Goal: Task Accomplishment & Management: Manage account settings

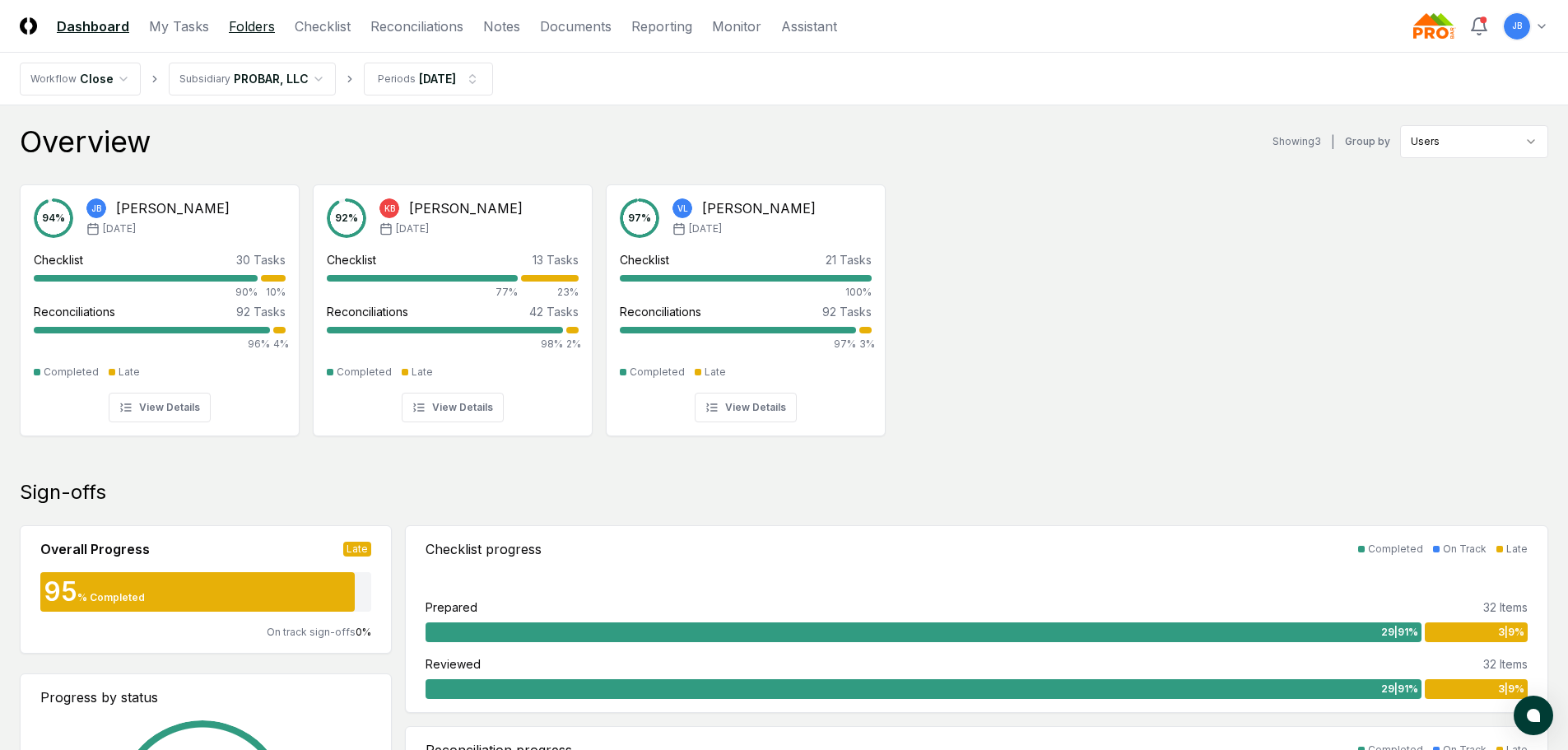
click at [254, 29] on link "Folders" at bounding box center [252, 27] width 46 height 19
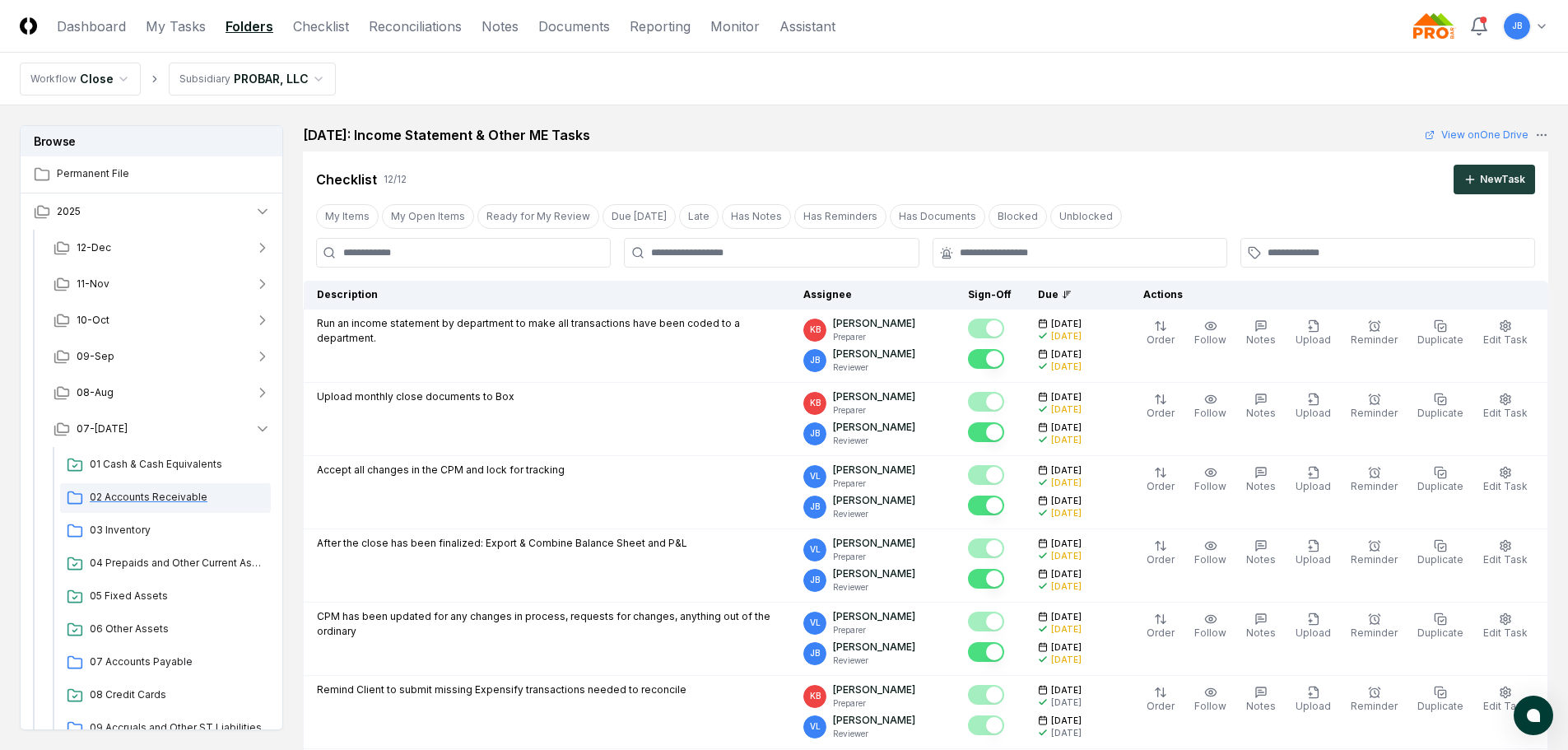
click at [95, 493] on span "02 Accounts Receivable" at bounding box center [176, 497] width 174 height 15
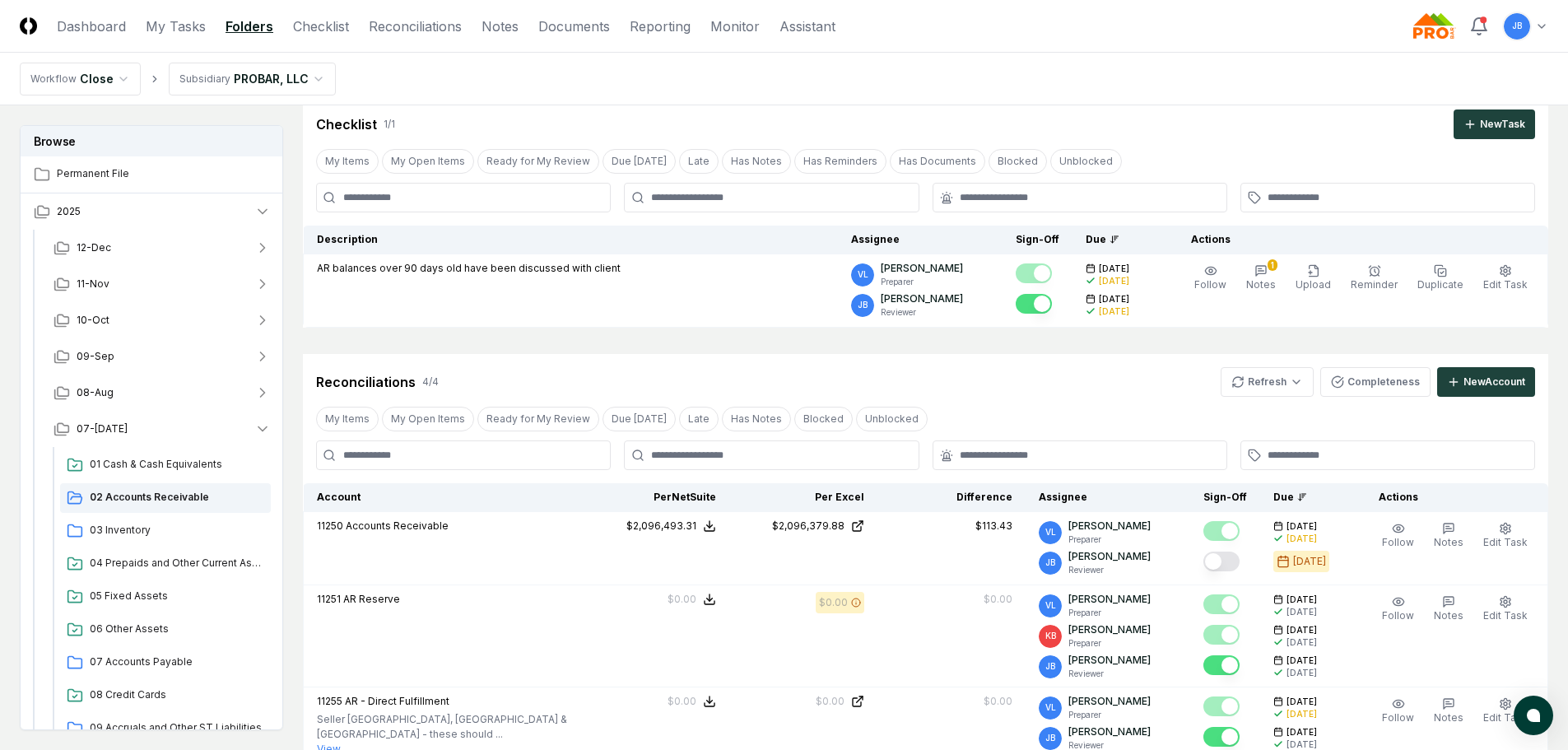
scroll to position [247, 0]
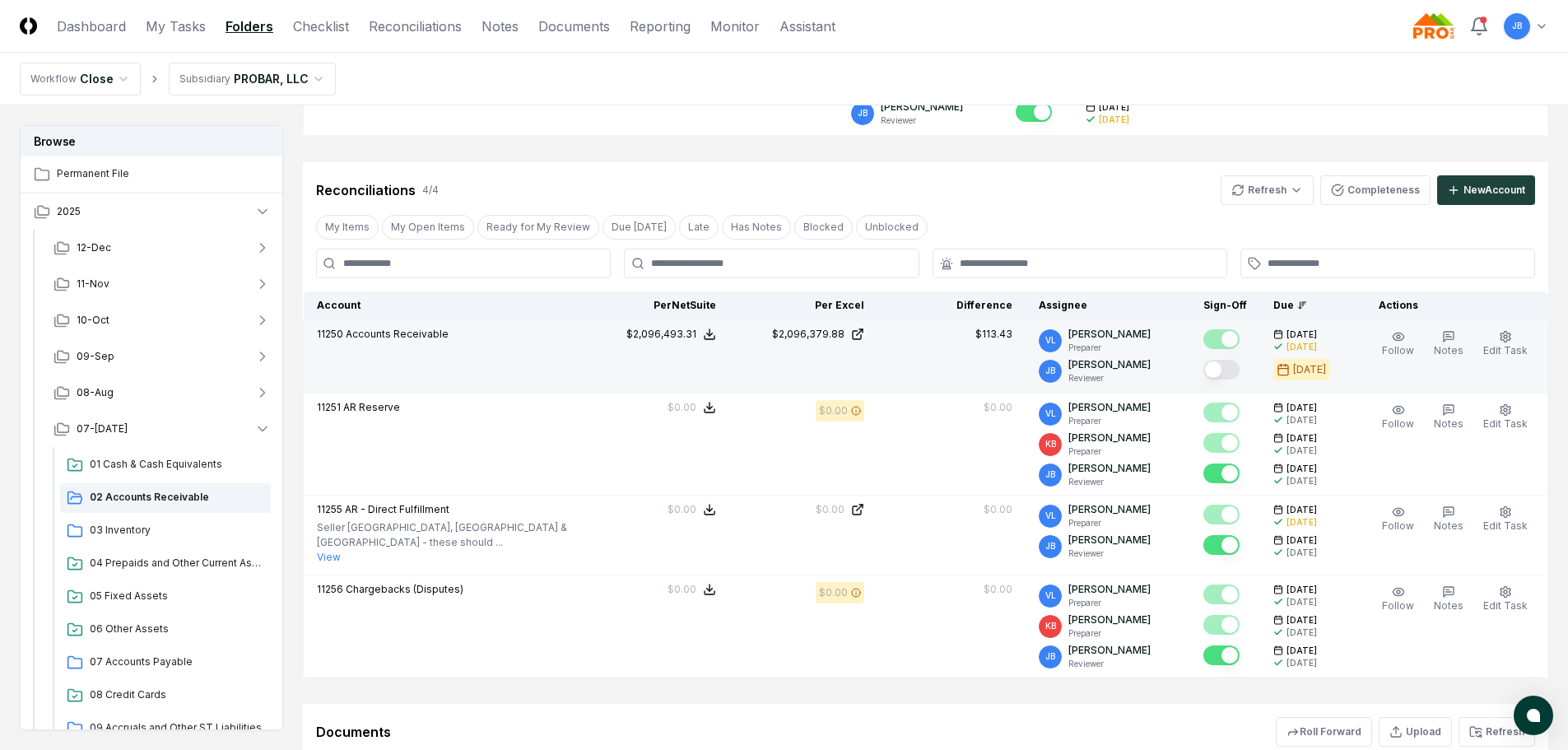
click at [1222, 367] on button "Mark complete" at bounding box center [1221, 370] width 36 height 19
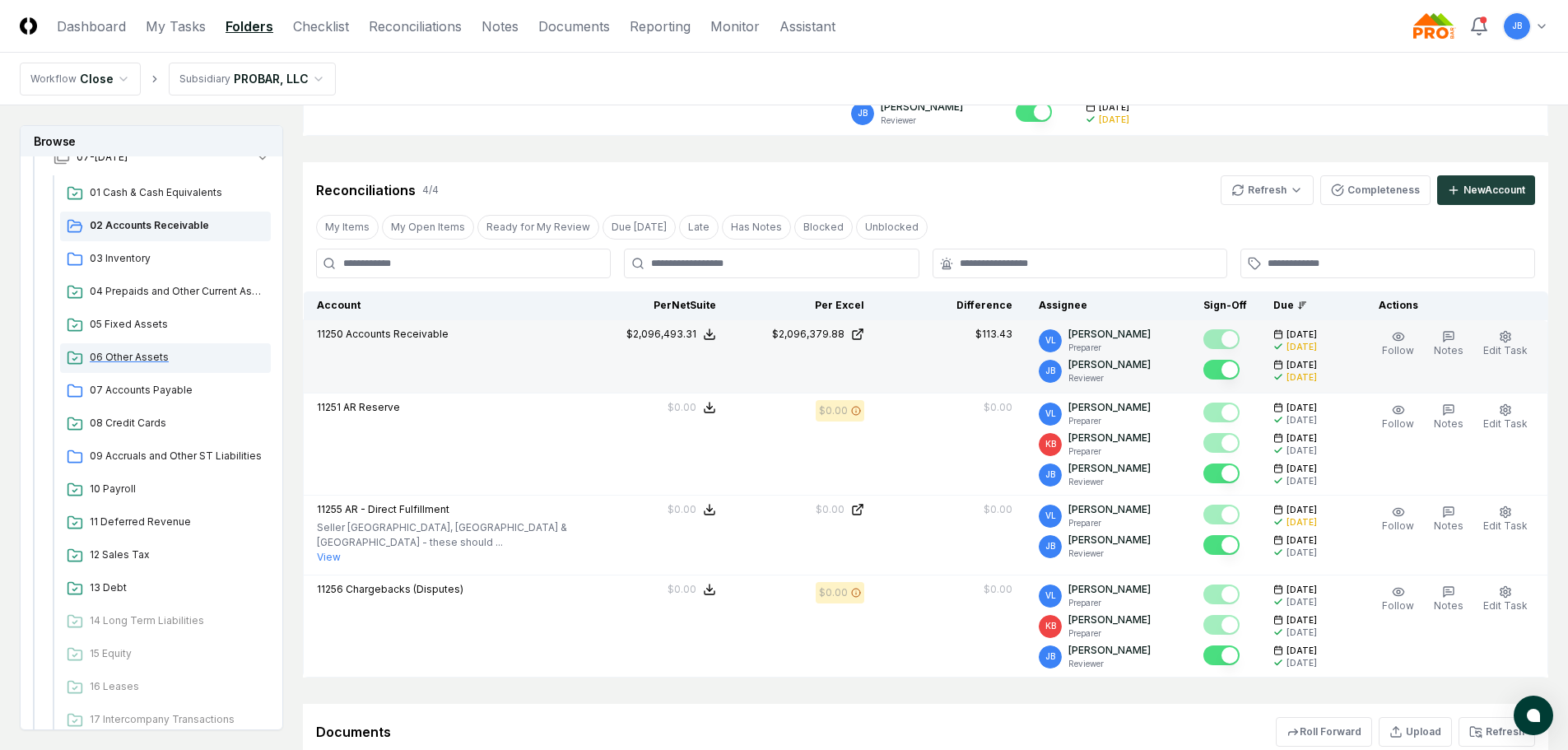
scroll to position [82, 0]
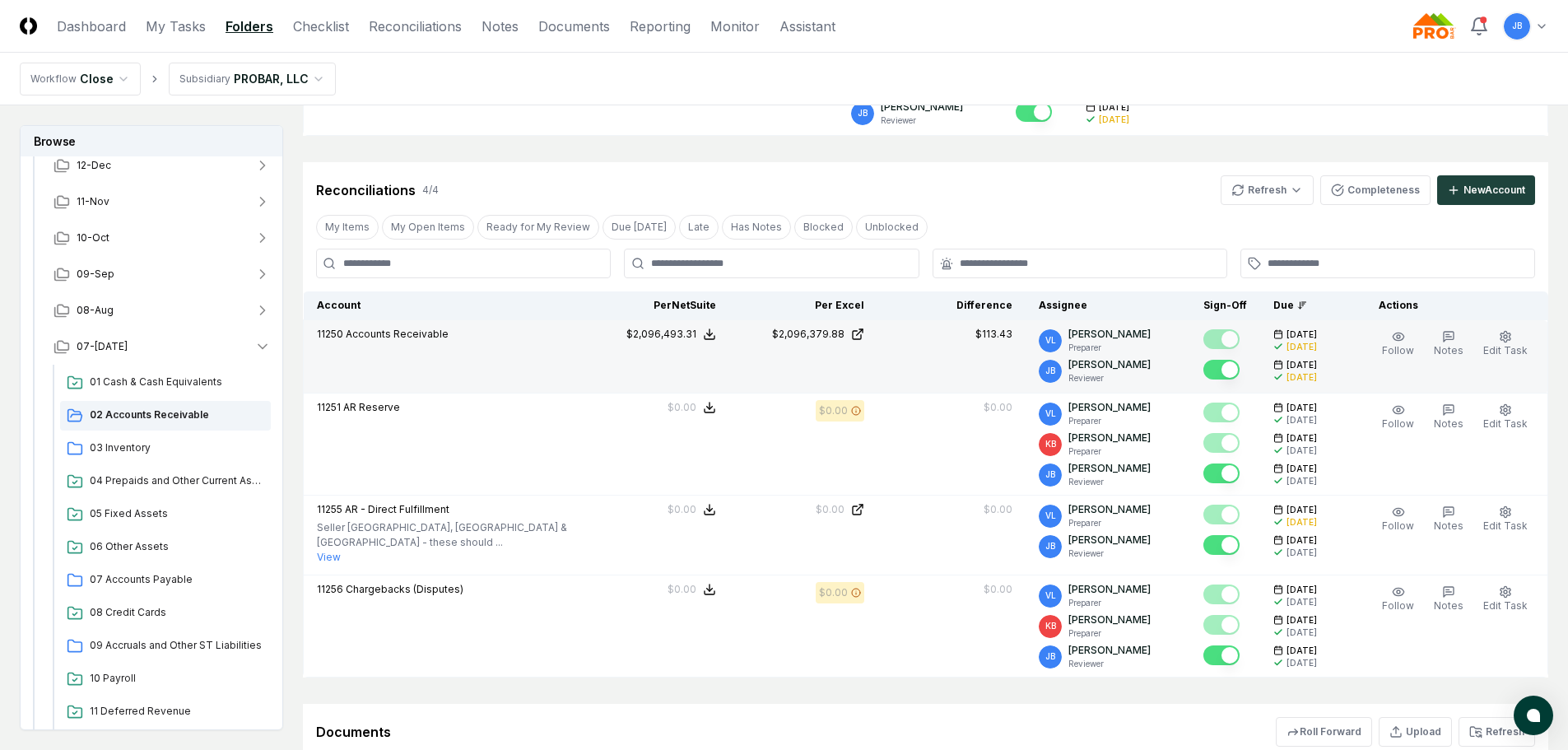
click at [166, 433] on ul "01 Cash & Cash Equivalents 02 Accounts Receivable 03 Inventory 04 Prepaids and …" at bounding box center [165, 679] width 210 height 623
click at [145, 446] on span "03 Inventory" at bounding box center [176, 448] width 174 height 15
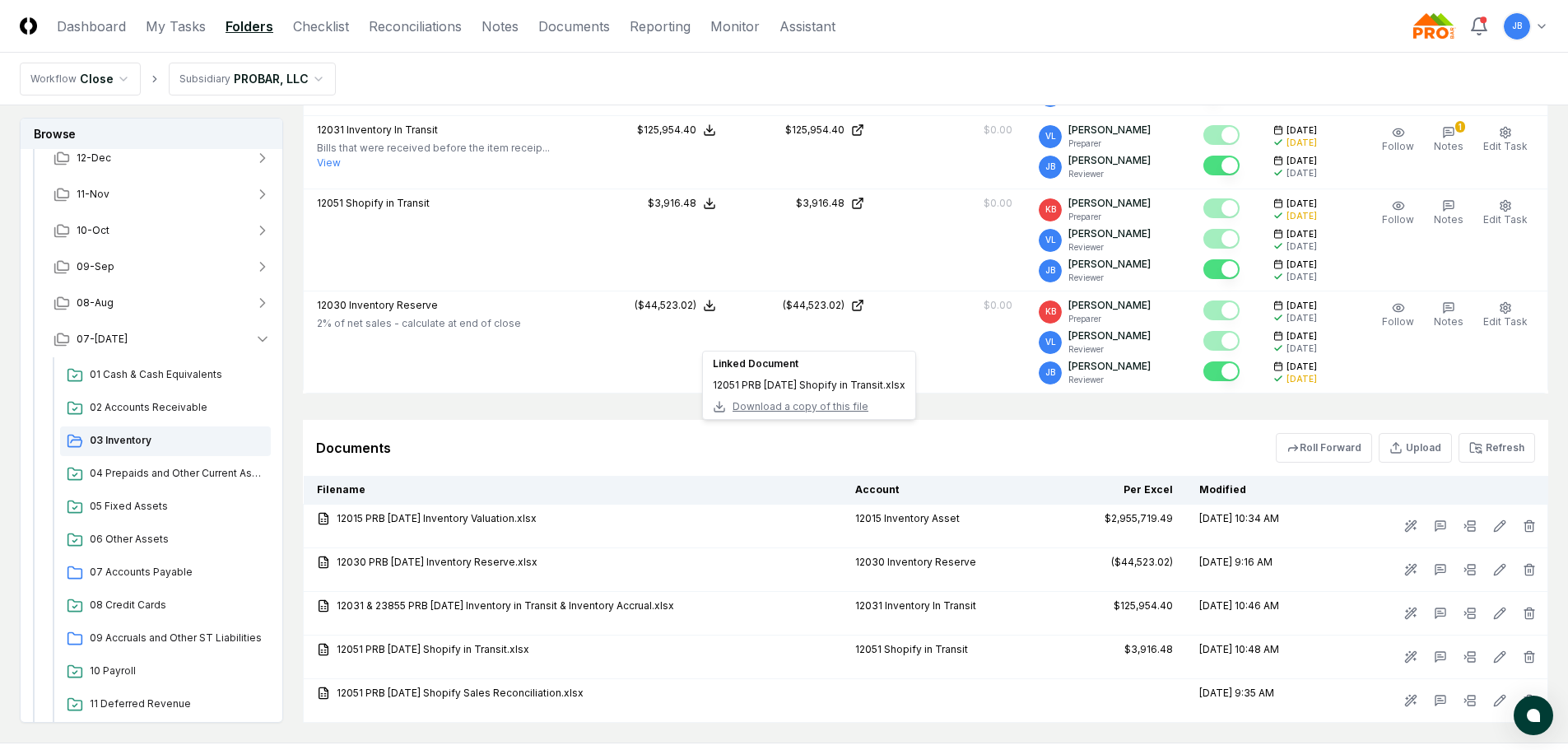
scroll to position [577, 0]
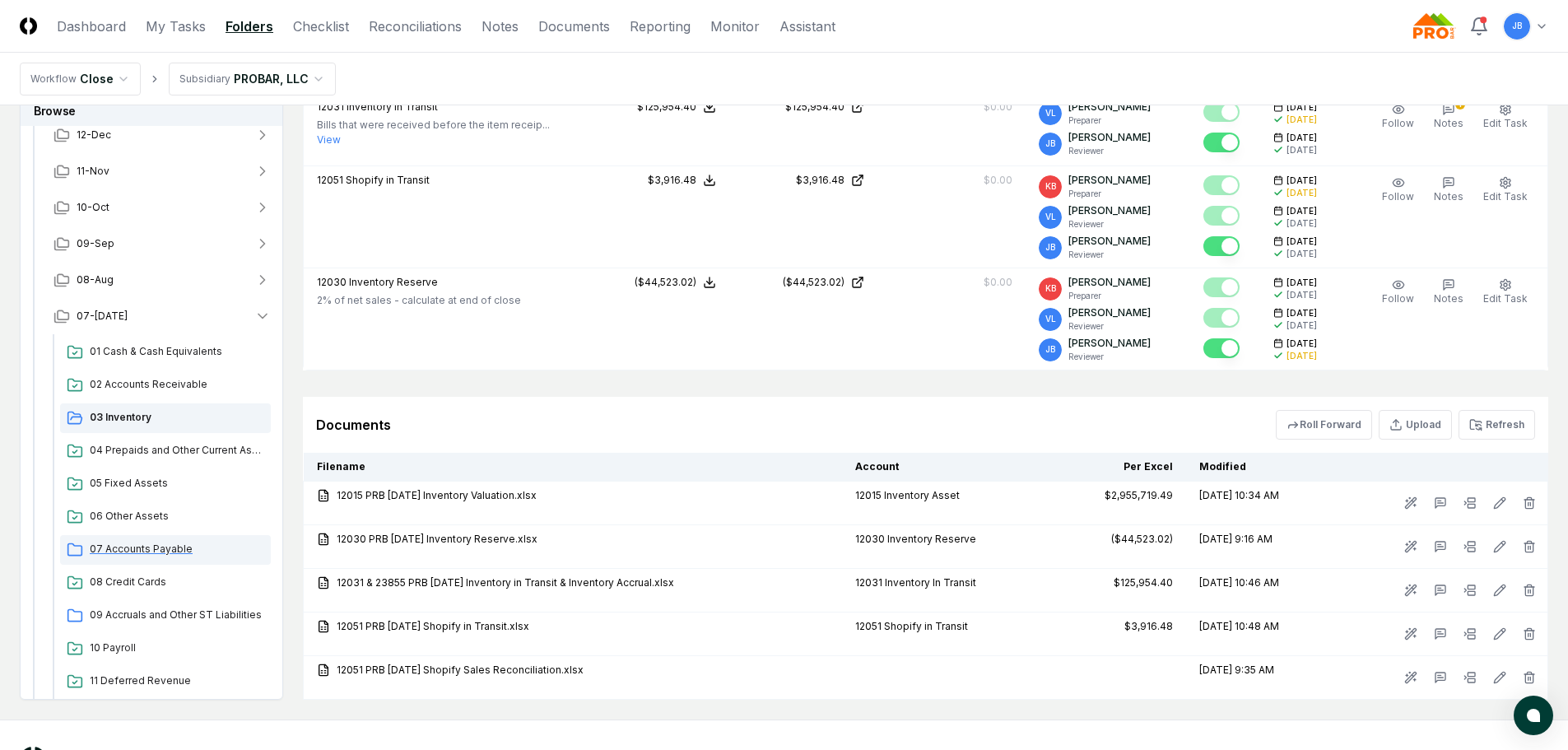
click at [160, 551] on span "07 Accounts Payable" at bounding box center [176, 548] width 174 height 15
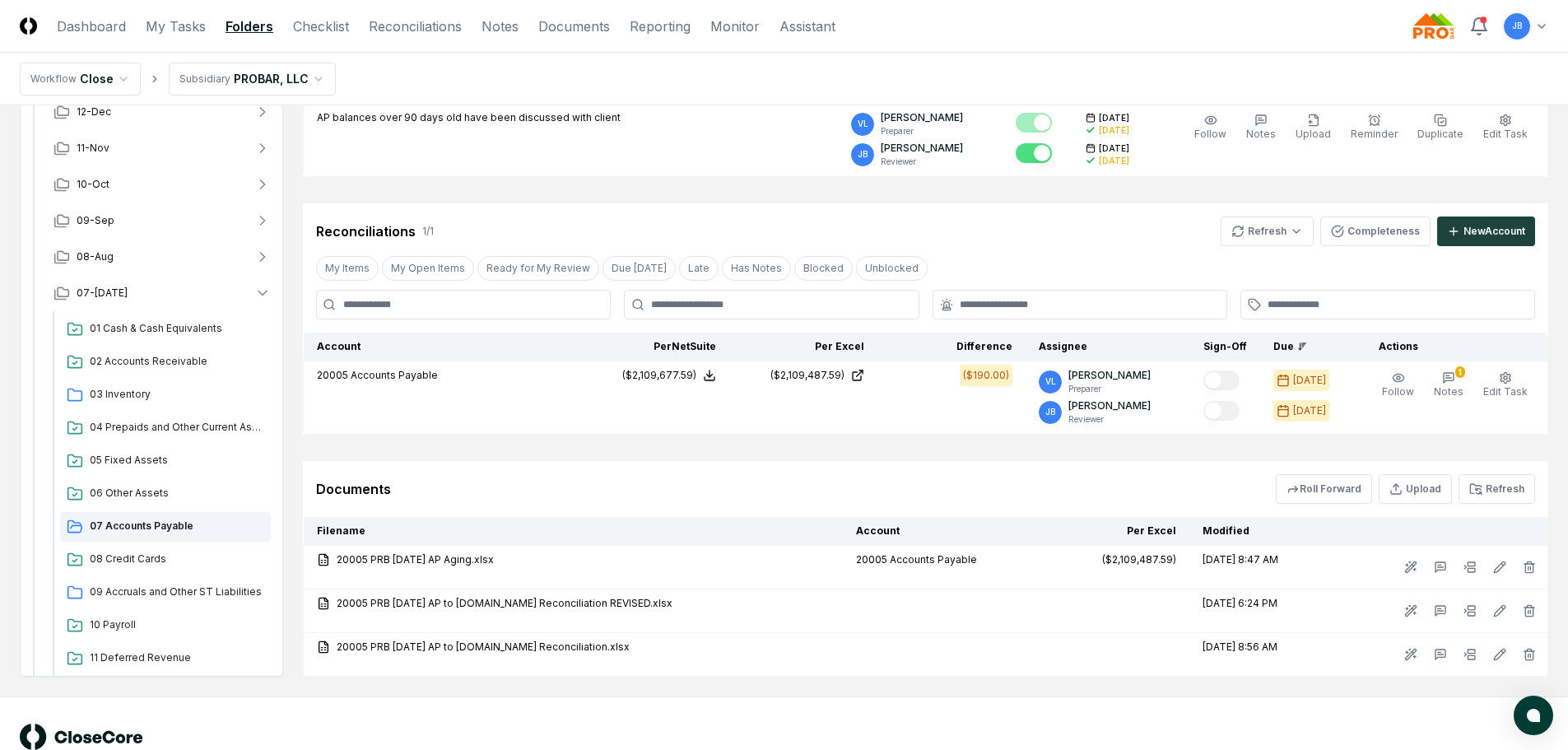
scroll to position [251, 0]
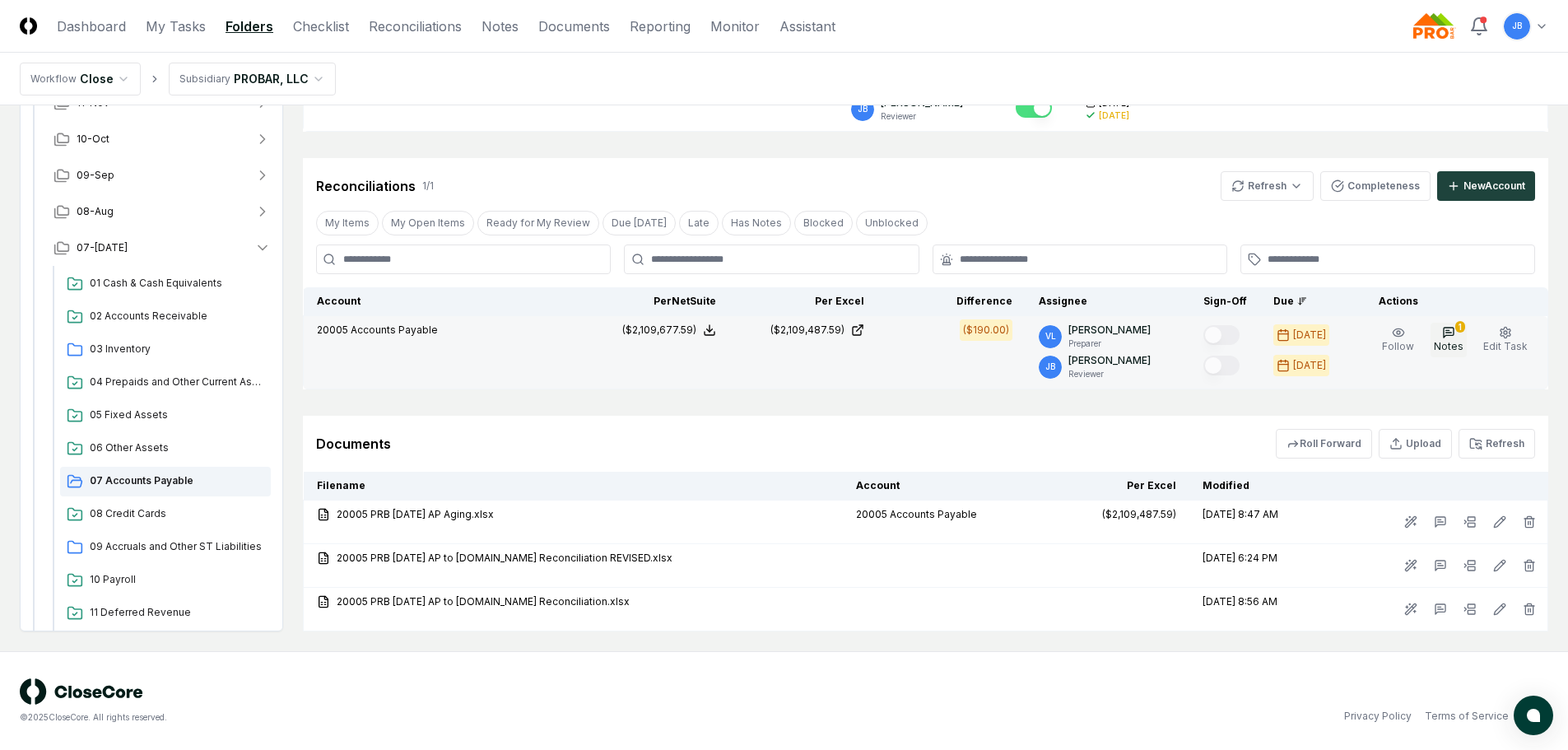
click at [1449, 327] on icon "button" at bounding box center [1449, 332] width 10 height 10
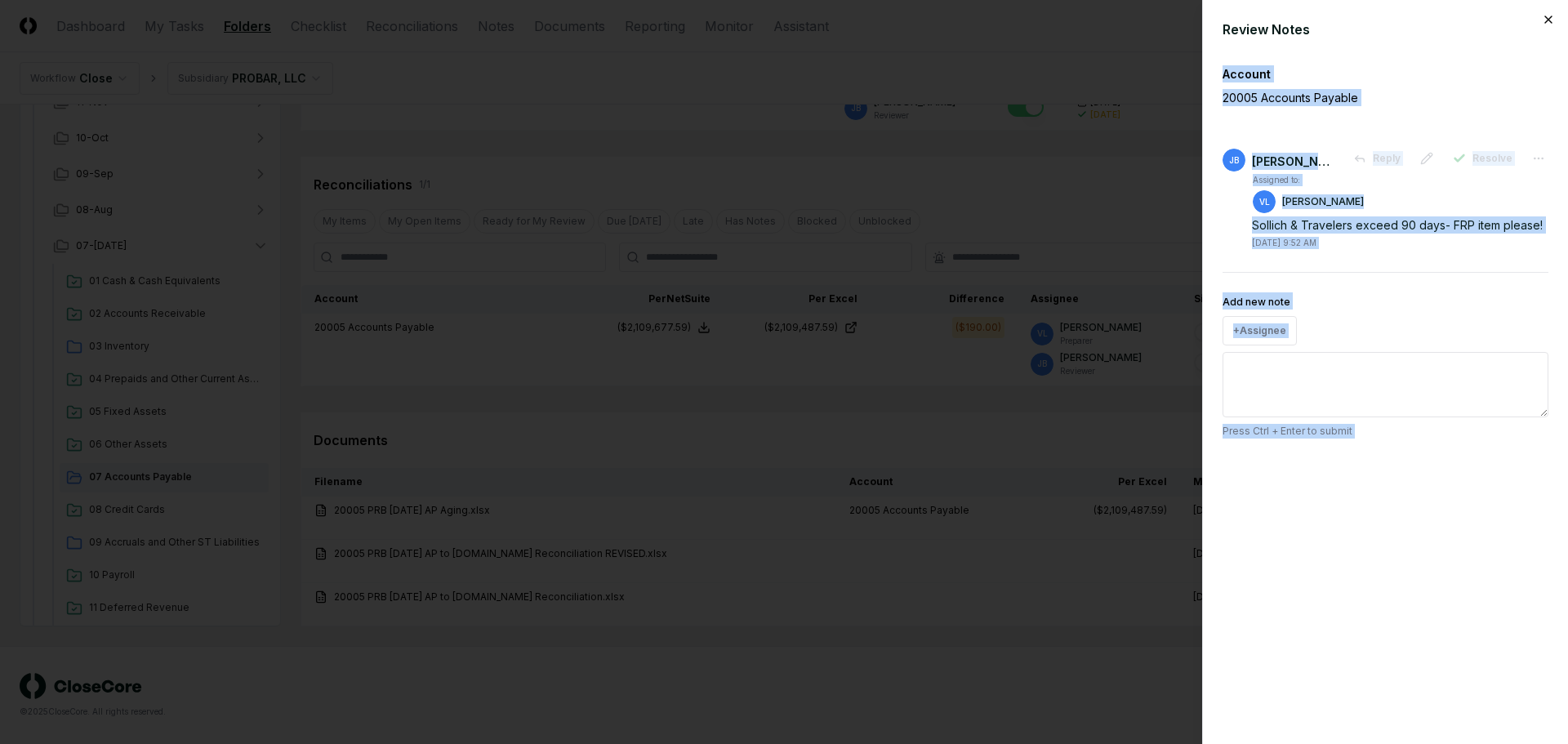
click at [1551, 25] on div "Review Notes Account 20005 Accounts Payable [PERSON_NAME] Reply Resolve Assigne…" at bounding box center [1385, 372] width 366 height 744
click at [1551, 25] on icon "button" at bounding box center [1548, 19] width 13 height 13
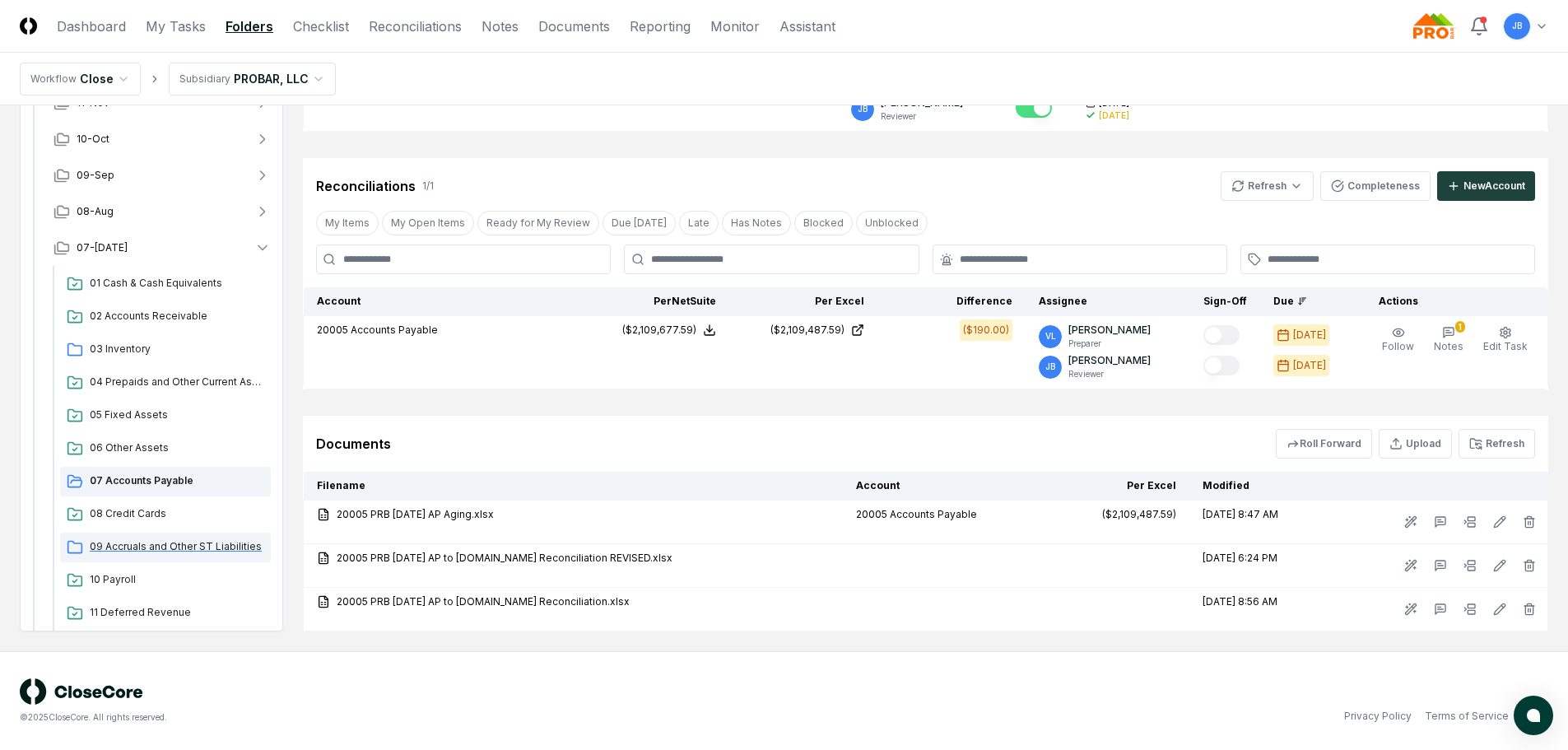
click at [172, 549] on span "09 Accruals and Other ST Liabilities" at bounding box center [176, 547] width 174 height 15
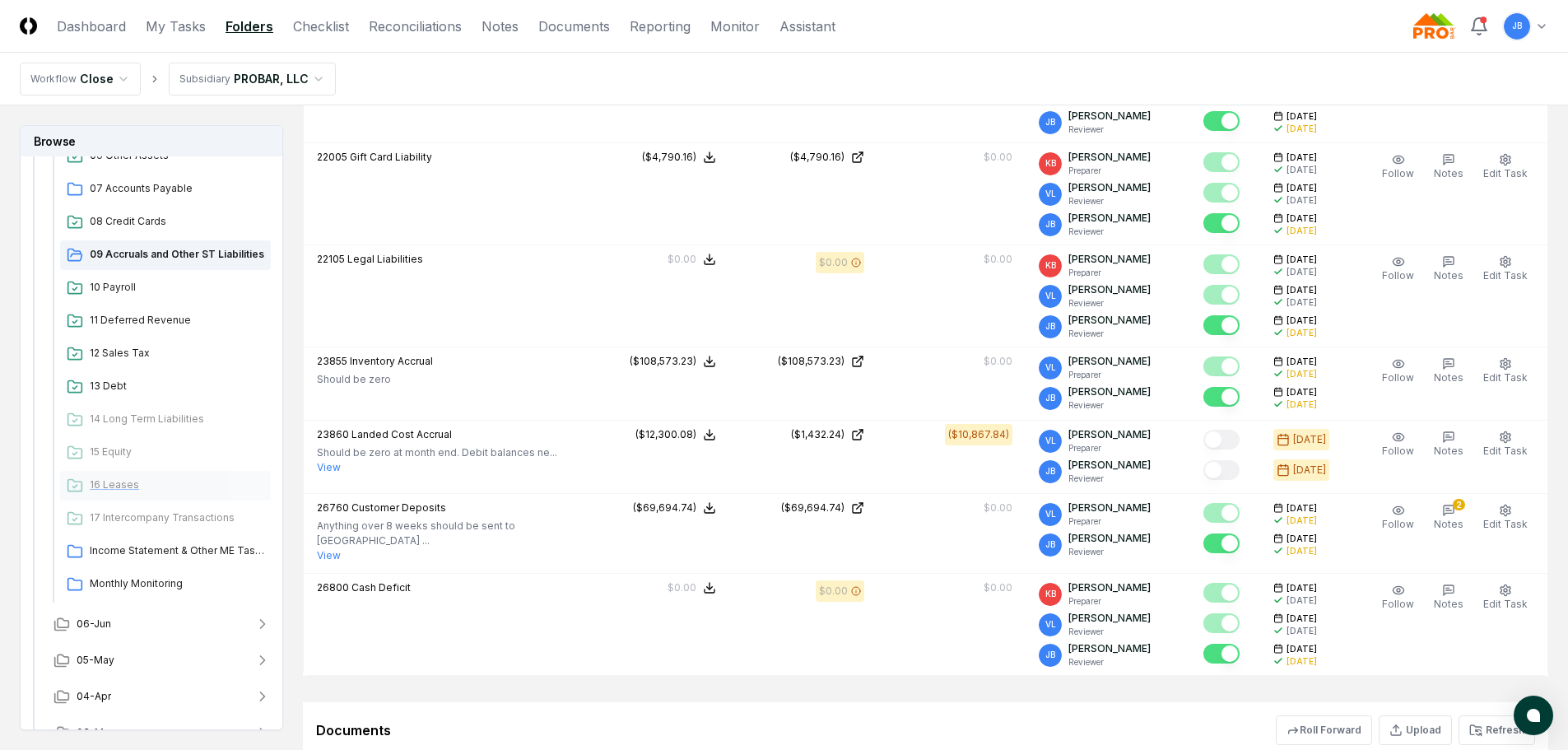
scroll to position [570, 0]
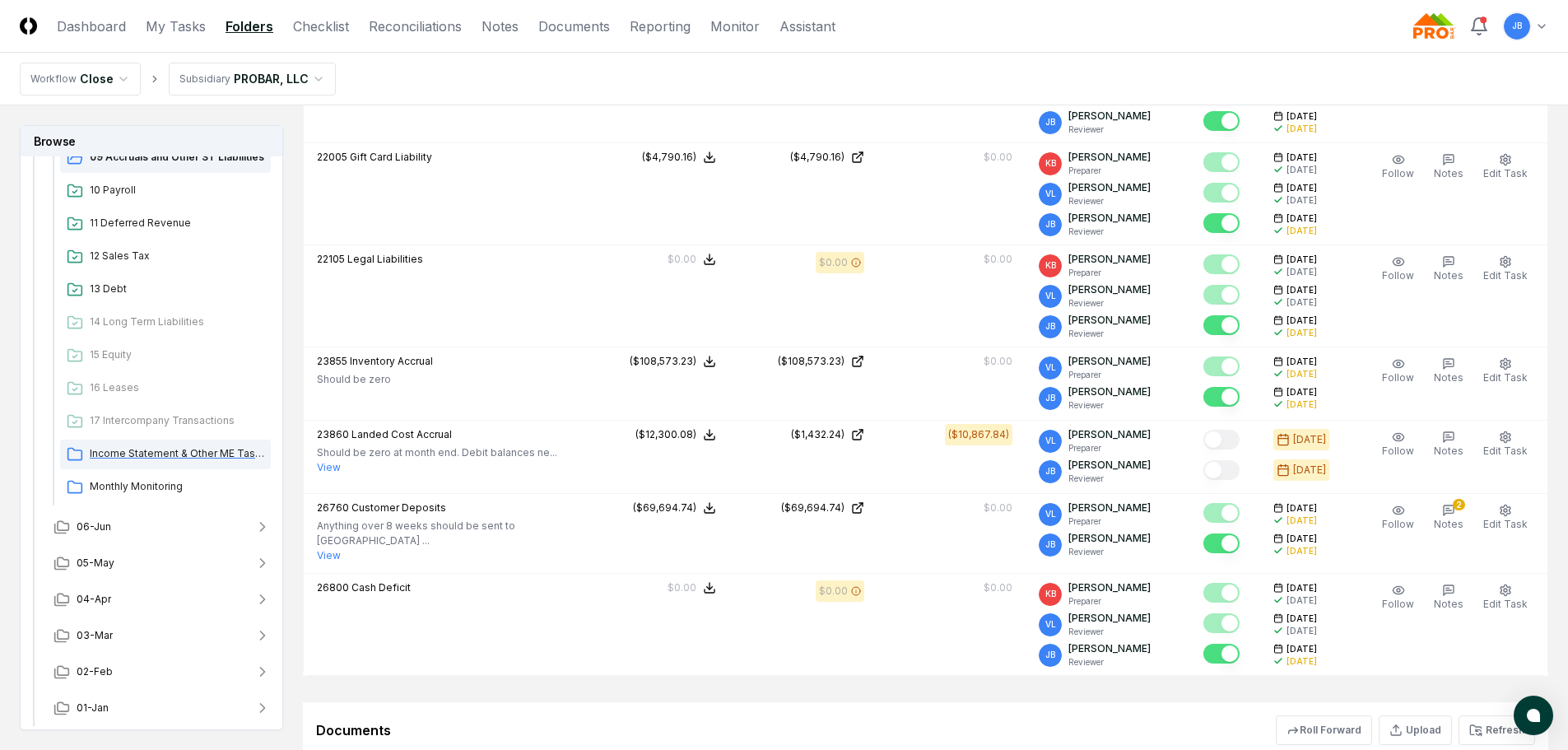
click at [187, 456] on span "Income Statement & Other ME Tasks" at bounding box center [176, 453] width 174 height 15
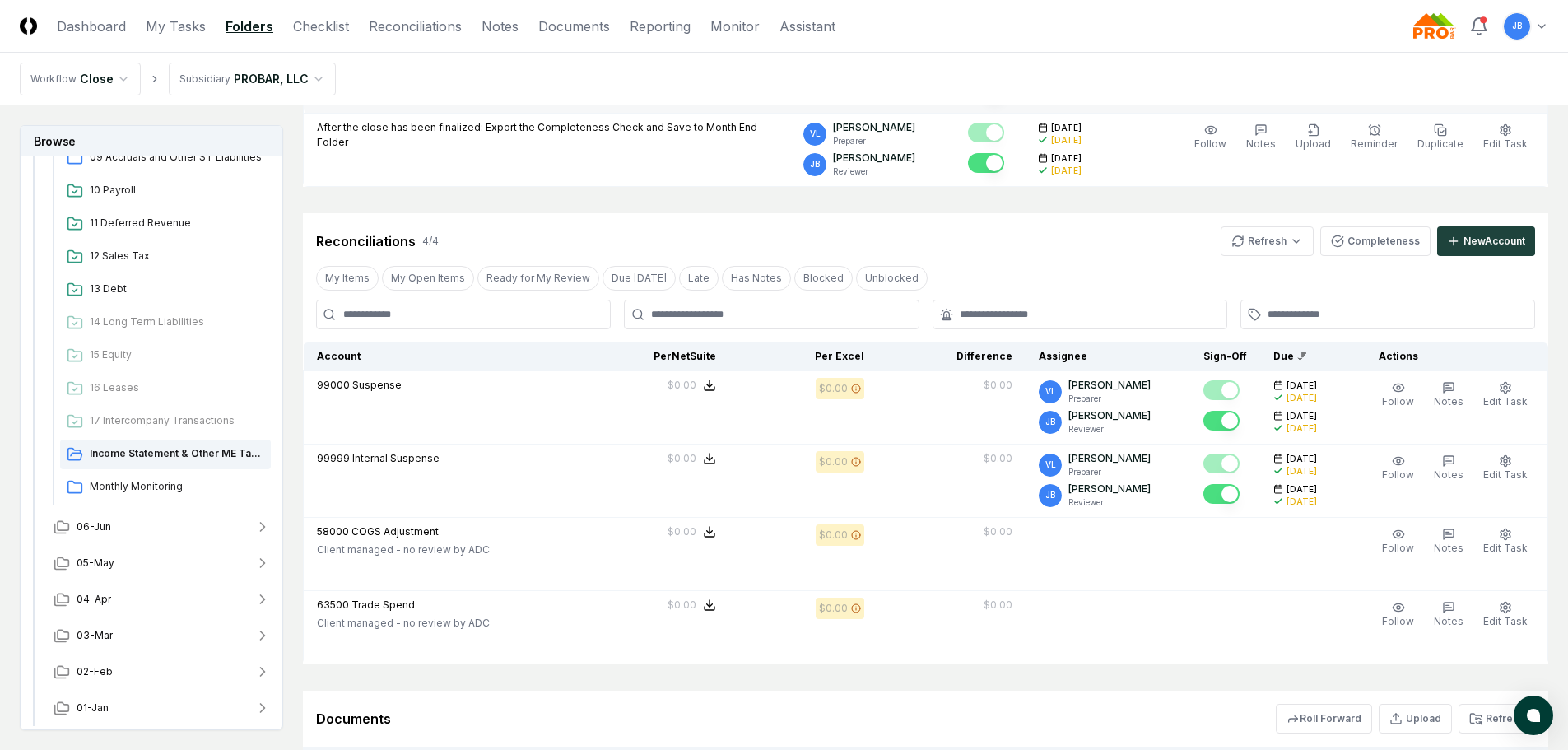
scroll to position [1152, 0]
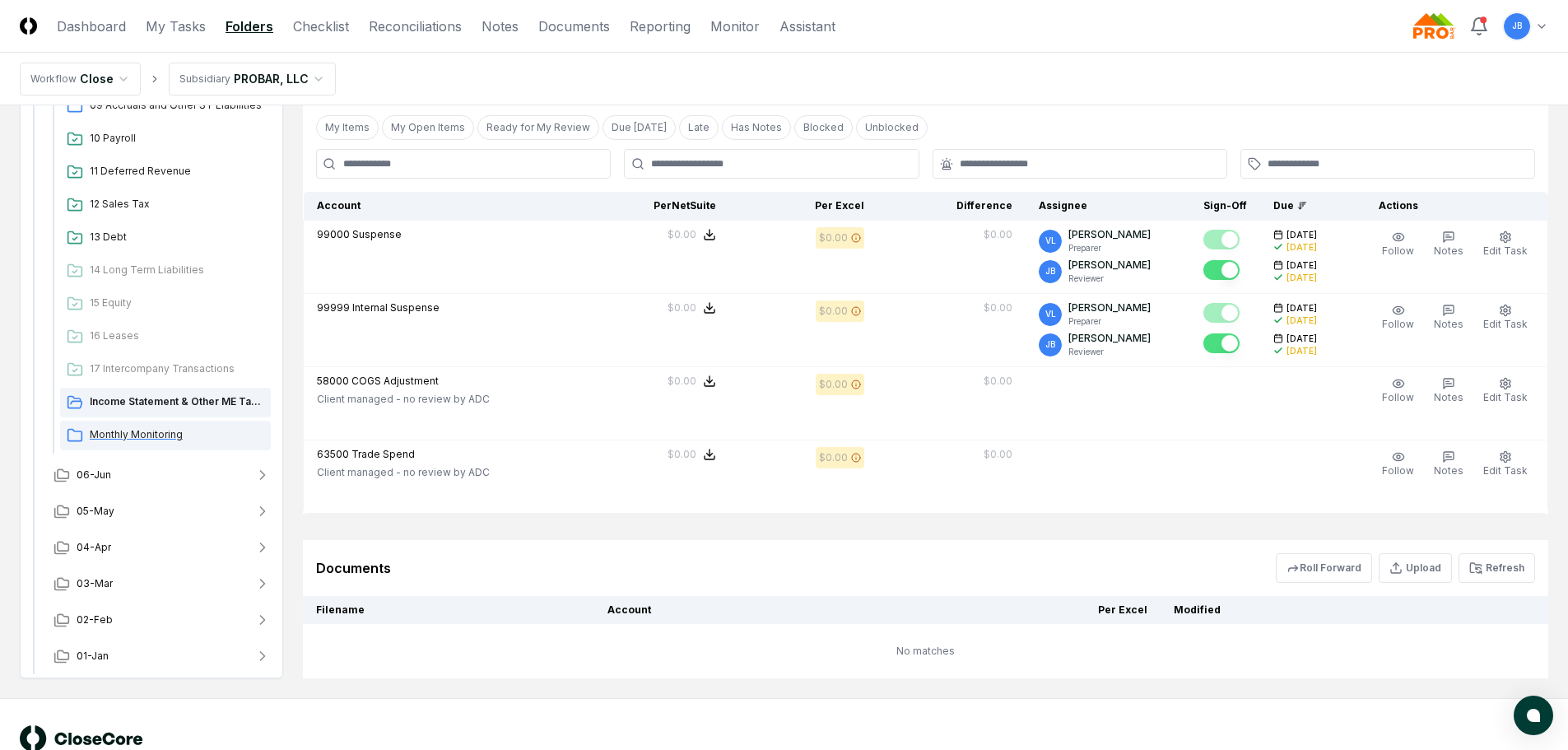
click at [163, 439] on span "Monthly Monitoring" at bounding box center [176, 434] width 174 height 15
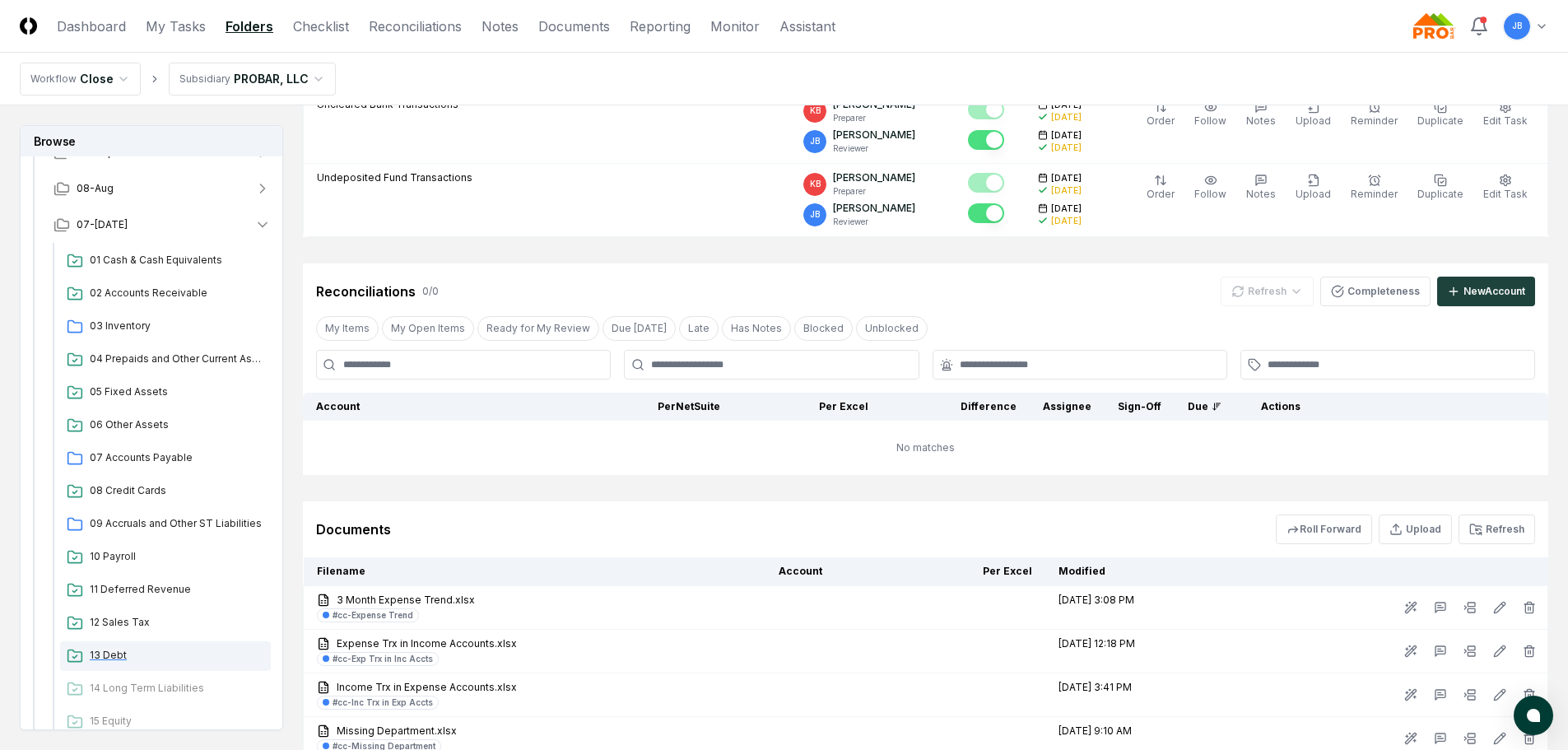
scroll to position [159, 0]
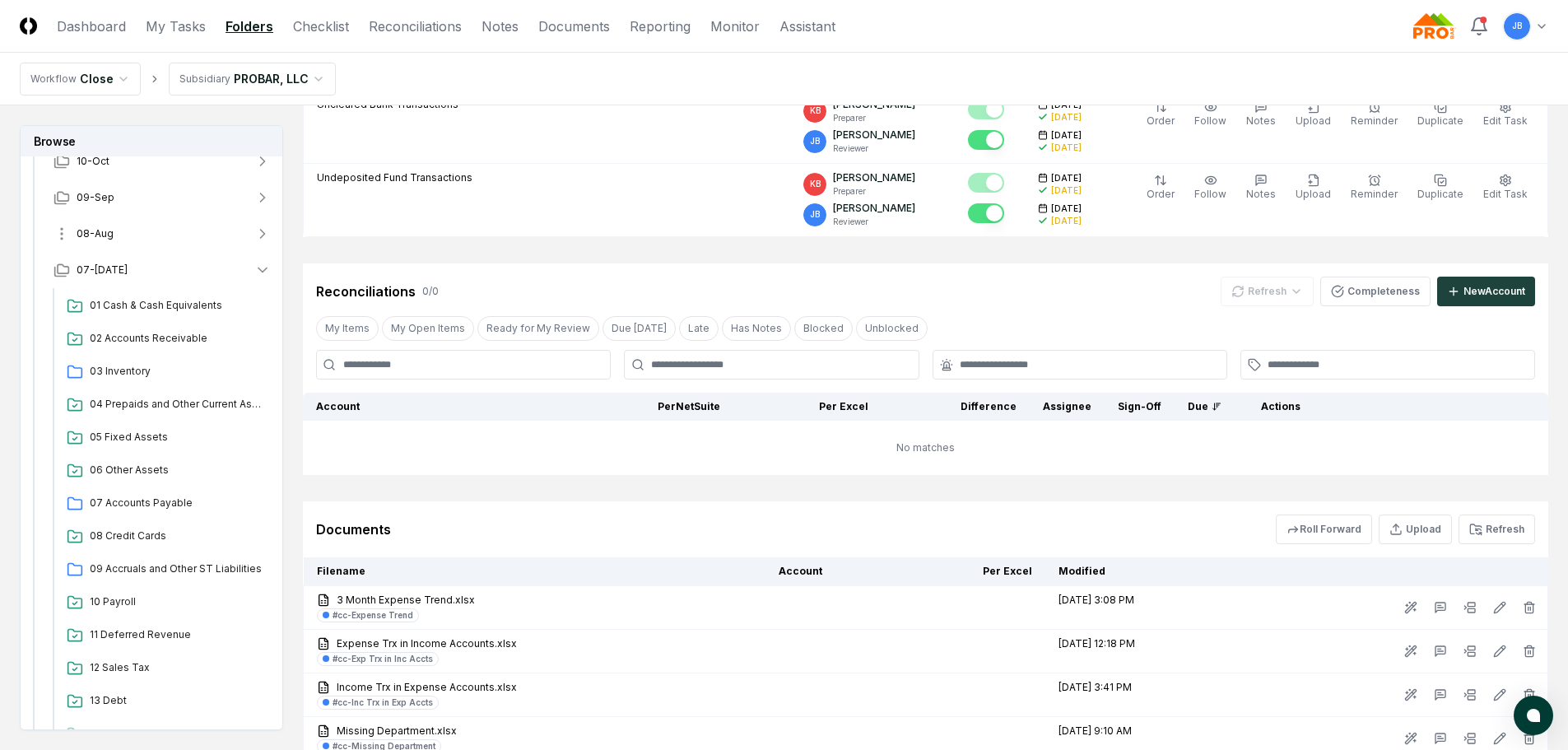
click at [120, 226] on button "08-Aug" at bounding box center [163, 233] width 244 height 36
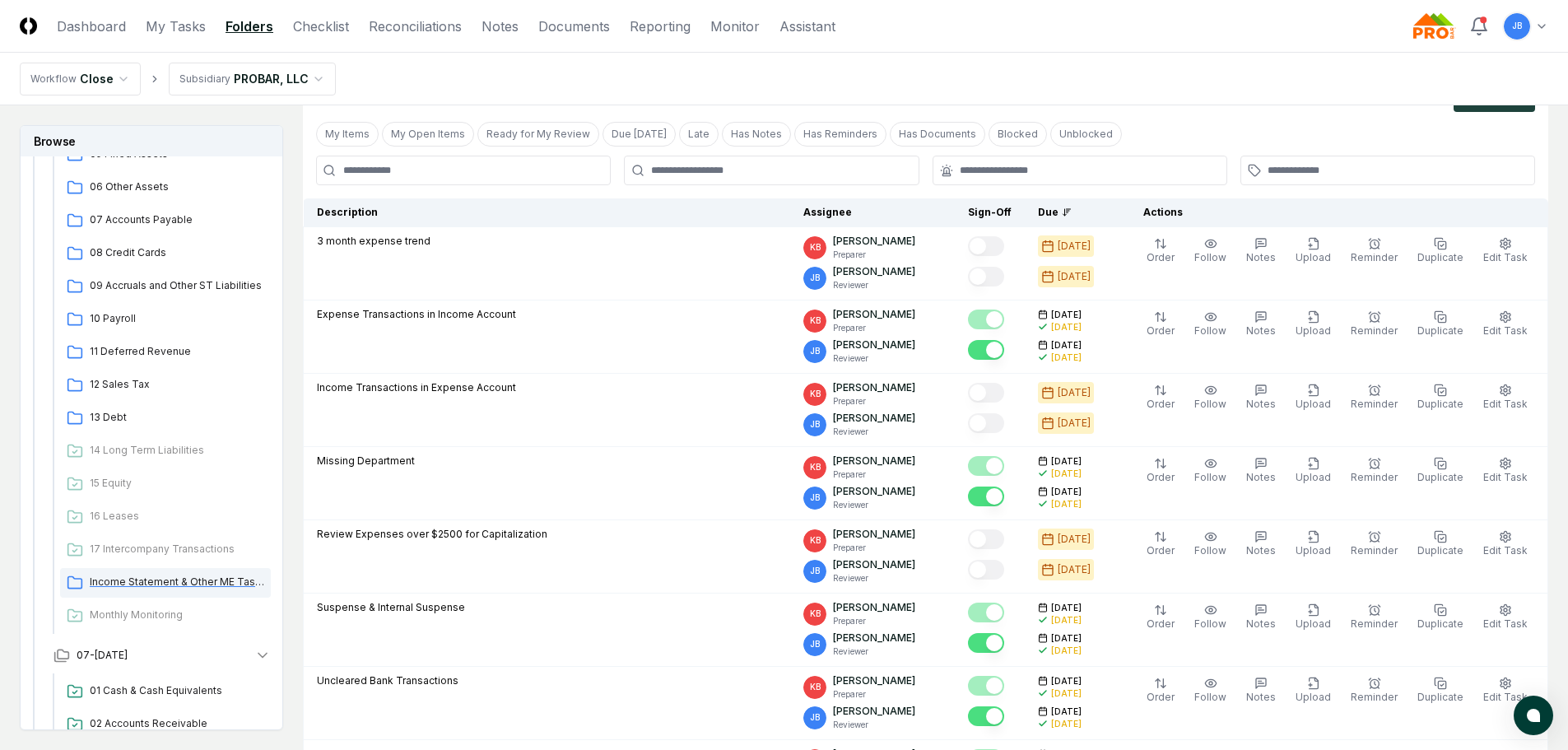
scroll to position [488, 0]
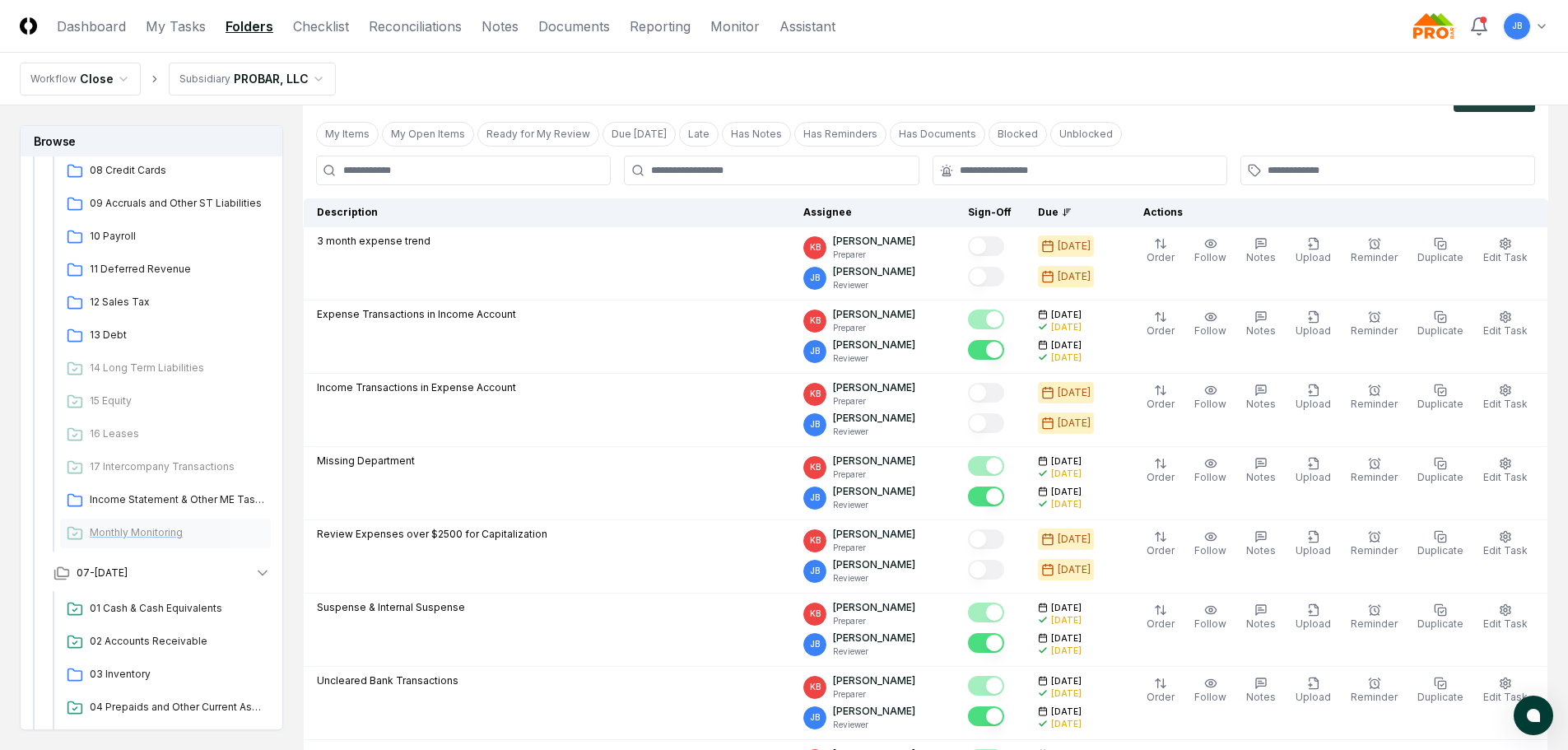
click at [173, 530] on span "Monthly Monitoring" at bounding box center [176, 532] width 174 height 15
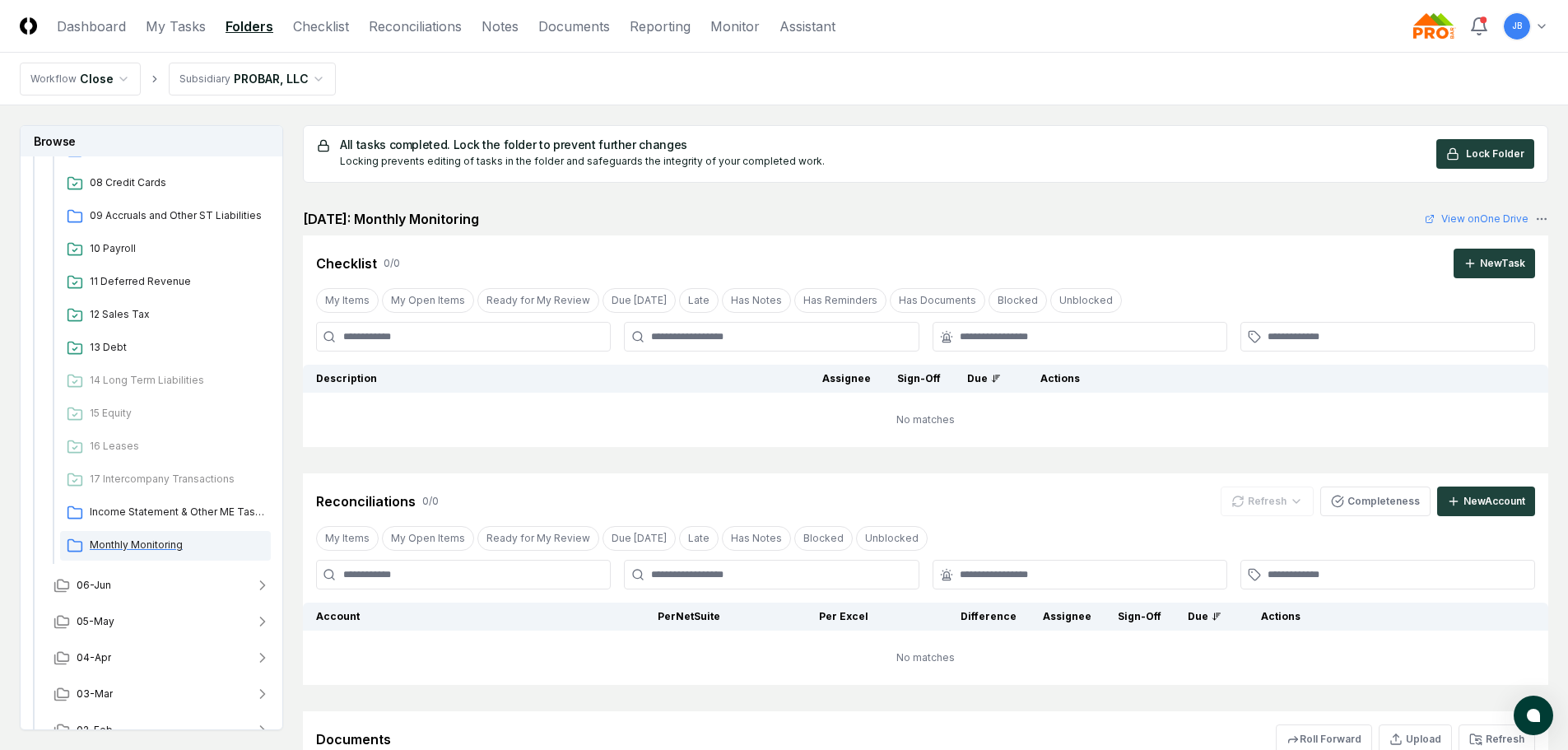
scroll to position [1147, 0]
click at [149, 536] on span "Monthly Monitoring" at bounding box center [176, 542] width 174 height 15
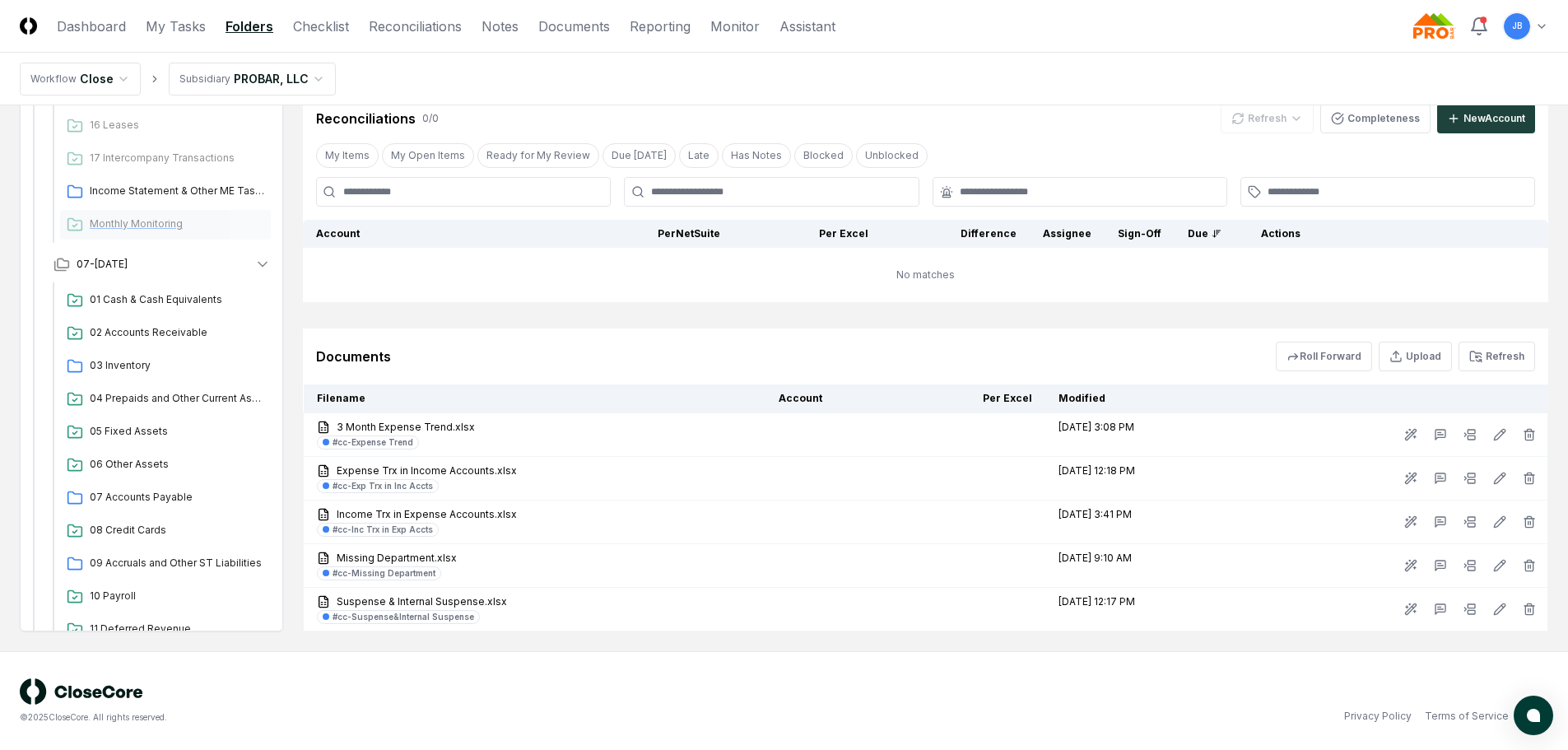
scroll to position [653, 0]
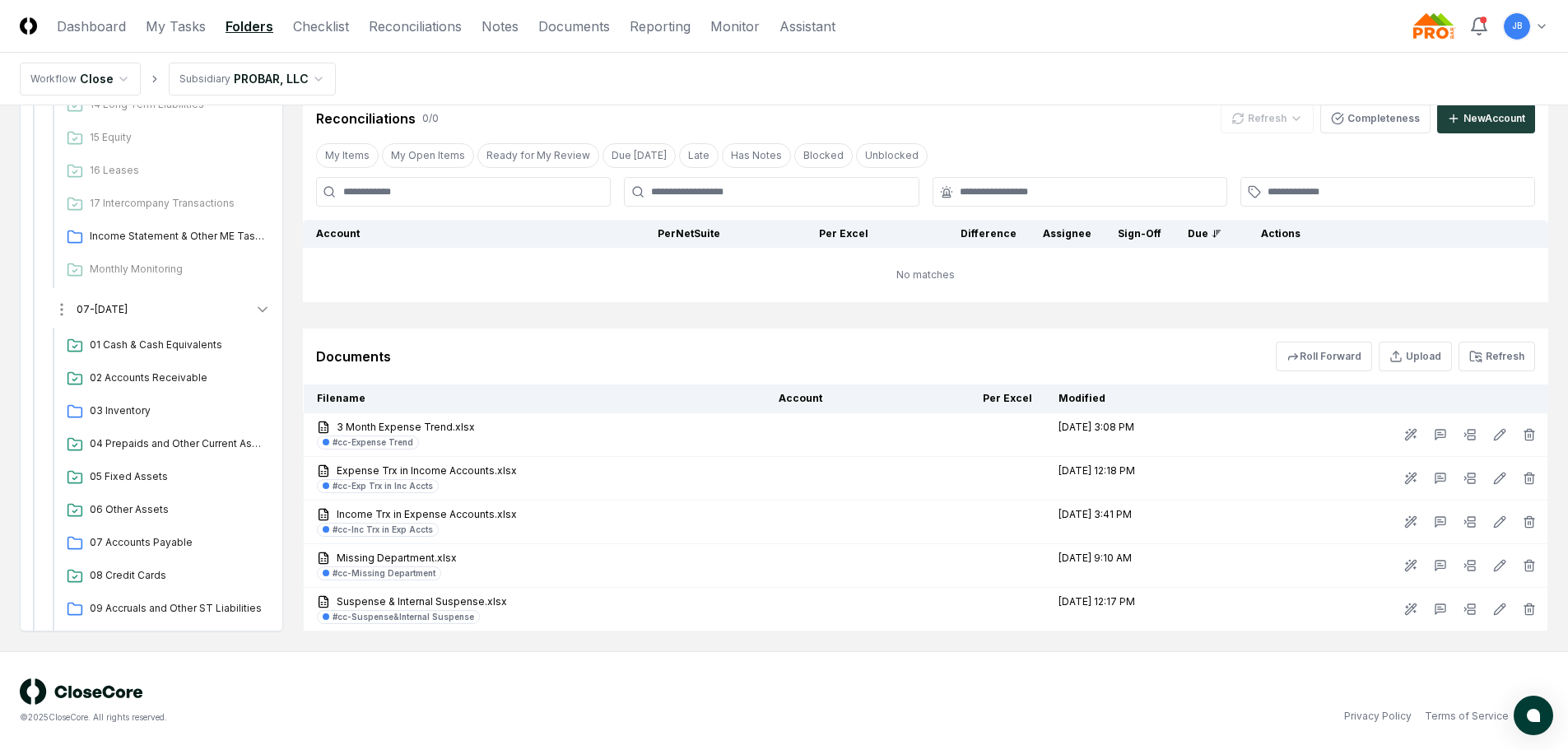
click at [111, 302] on button "07-[DATE]" at bounding box center [163, 309] width 244 height 36
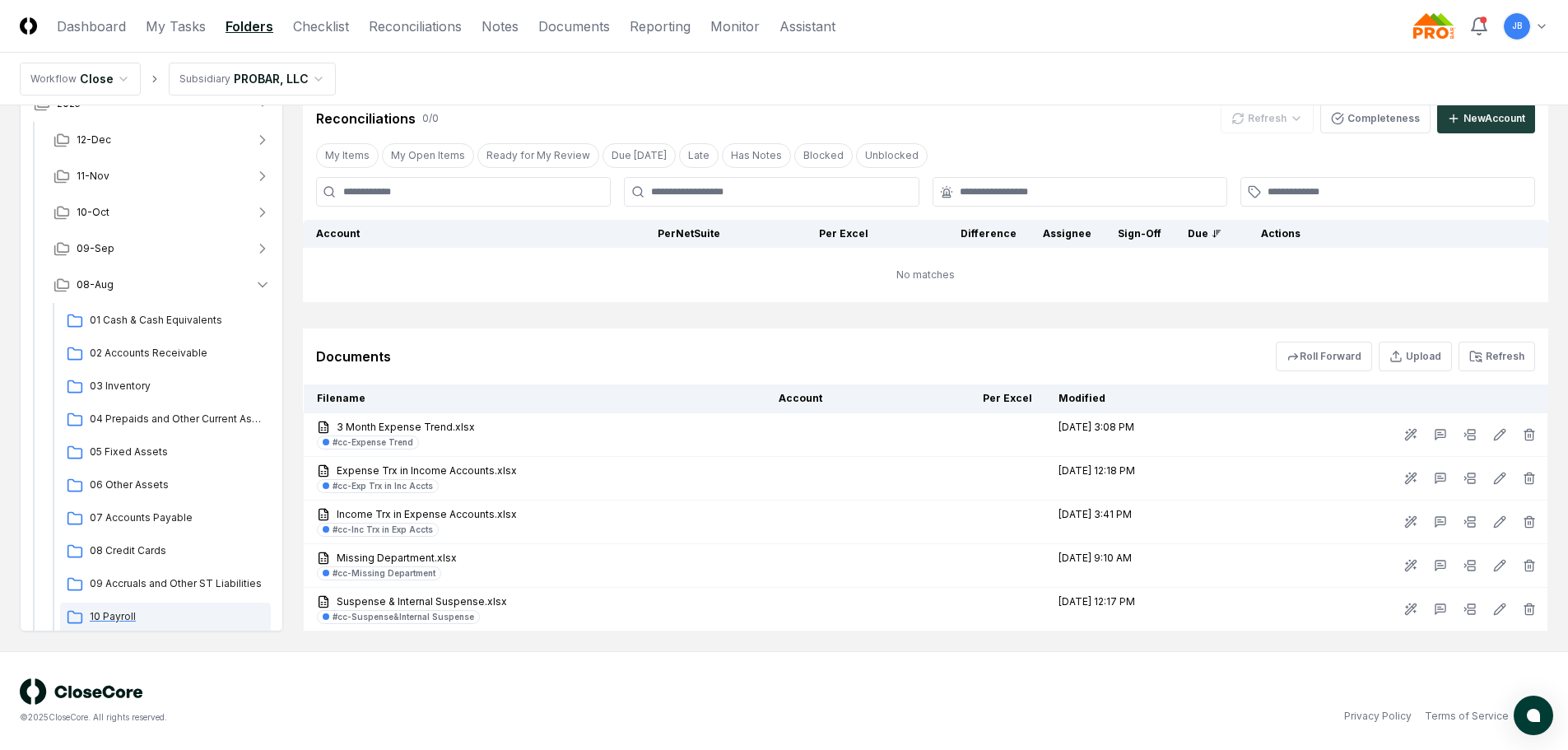
scroll to position [0, 0]
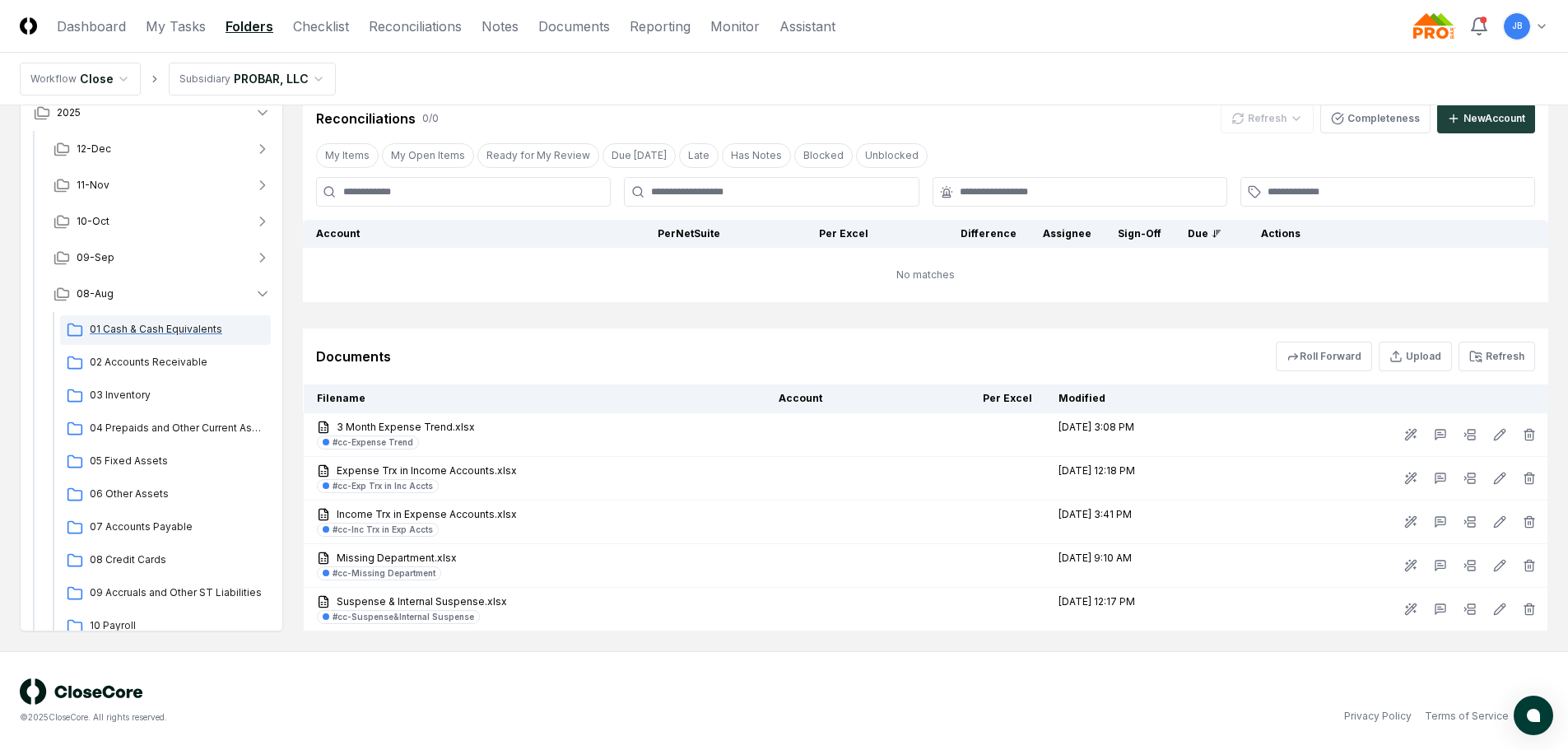
click at [162, 316] on div "01 Cash & Cash Equivalents" at bounding box center [165, 330] width 210 height 30
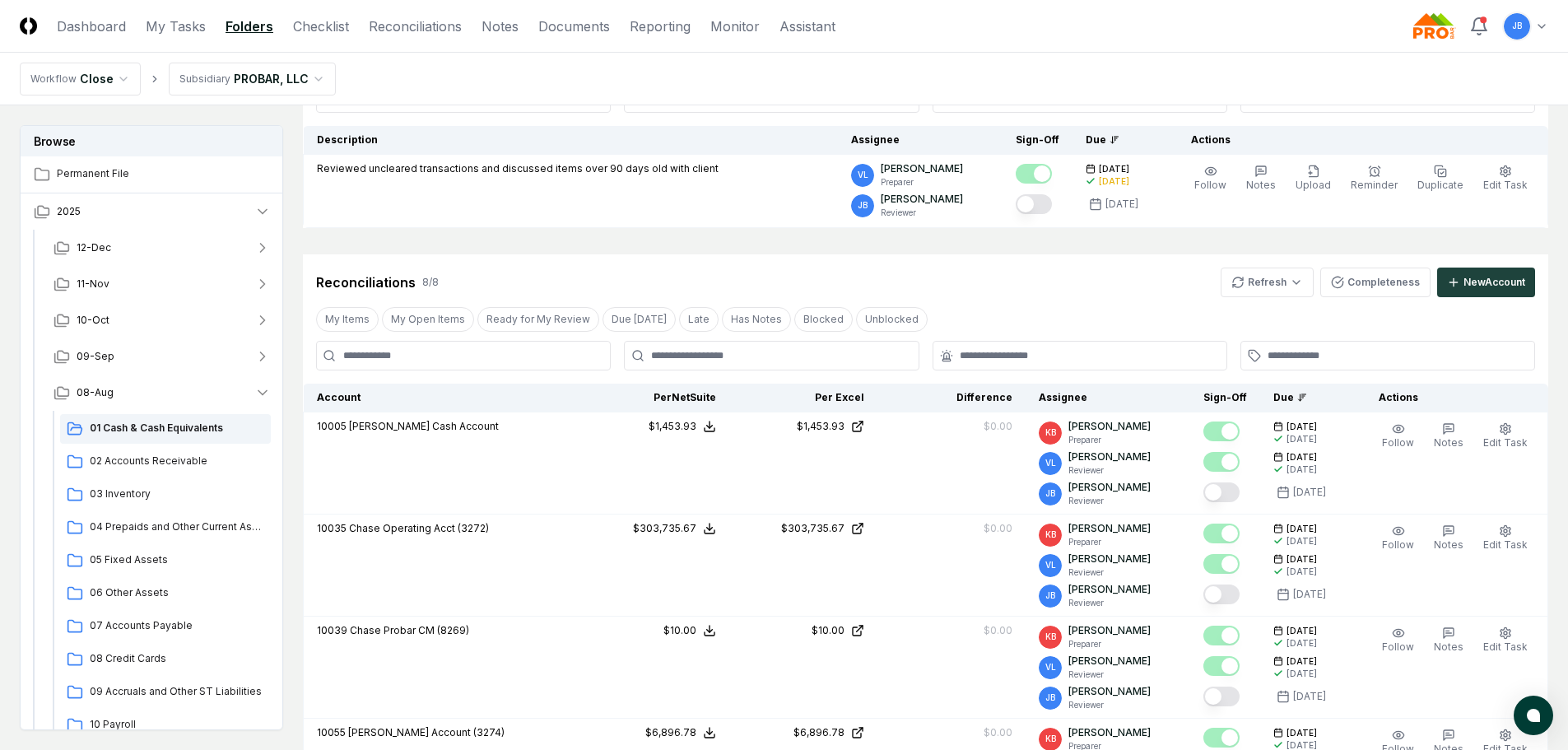
scroll to position [247, 0]
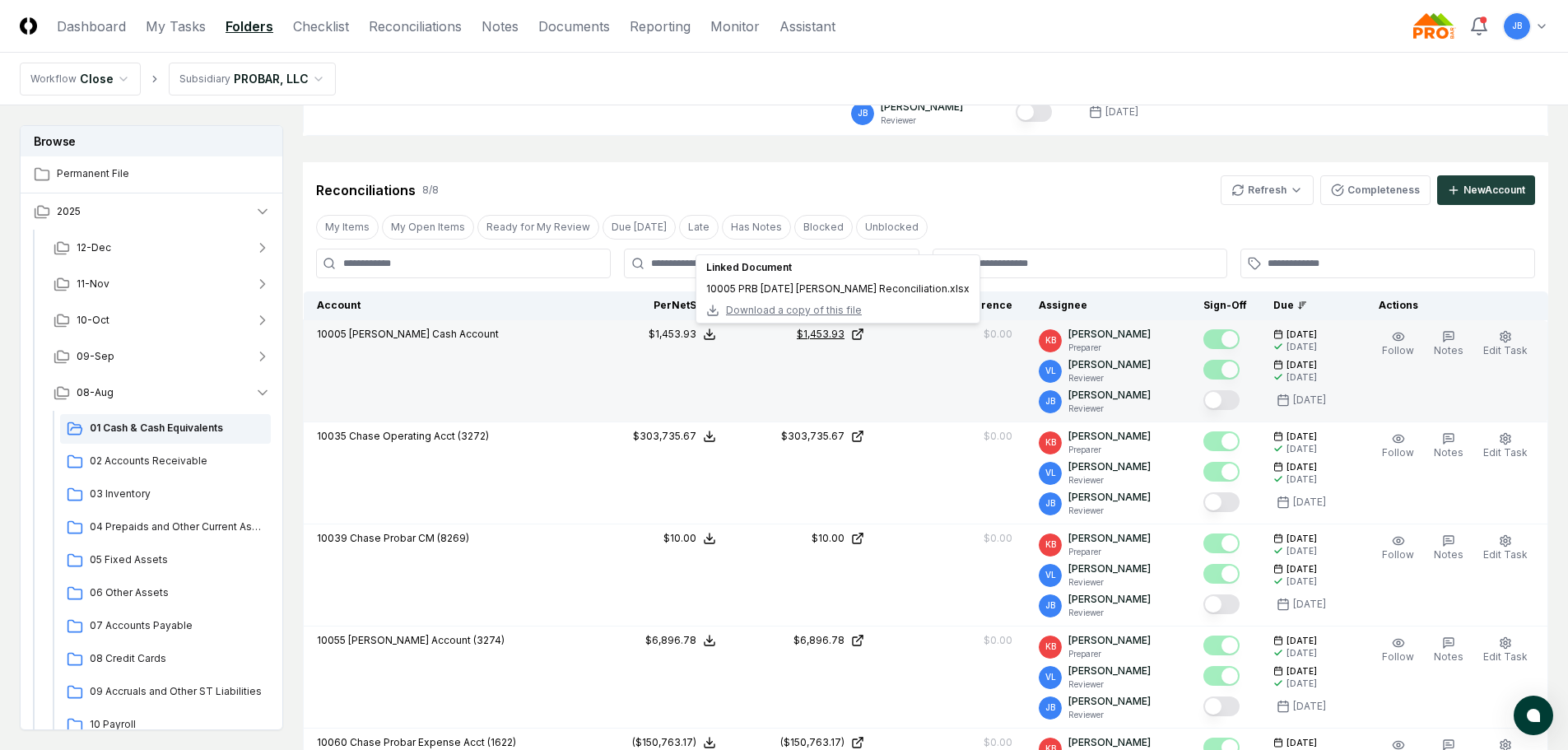
click at [862, 332] on icon at bounding box center [857, 333] width 13 height 13
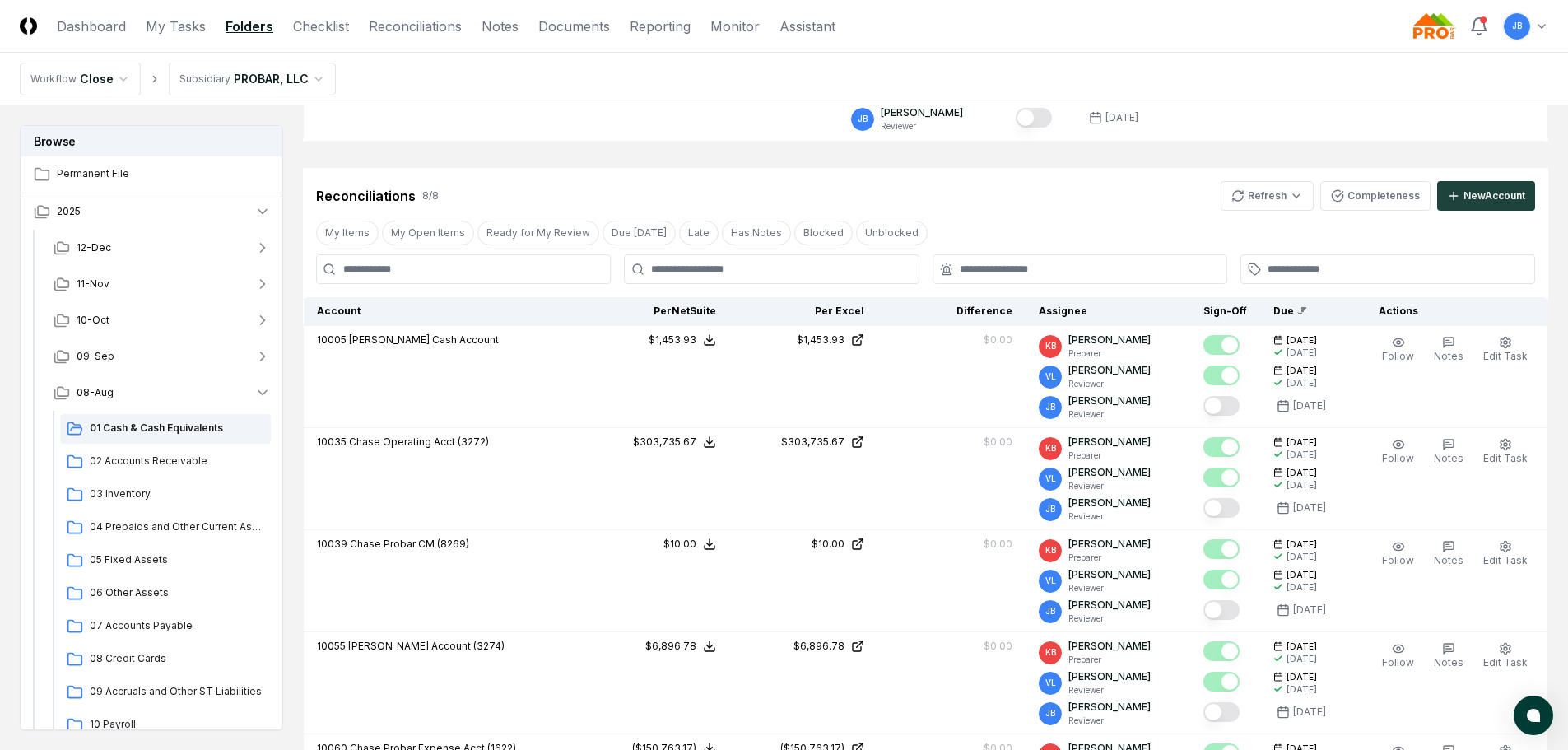
scroll to position [220, 0]
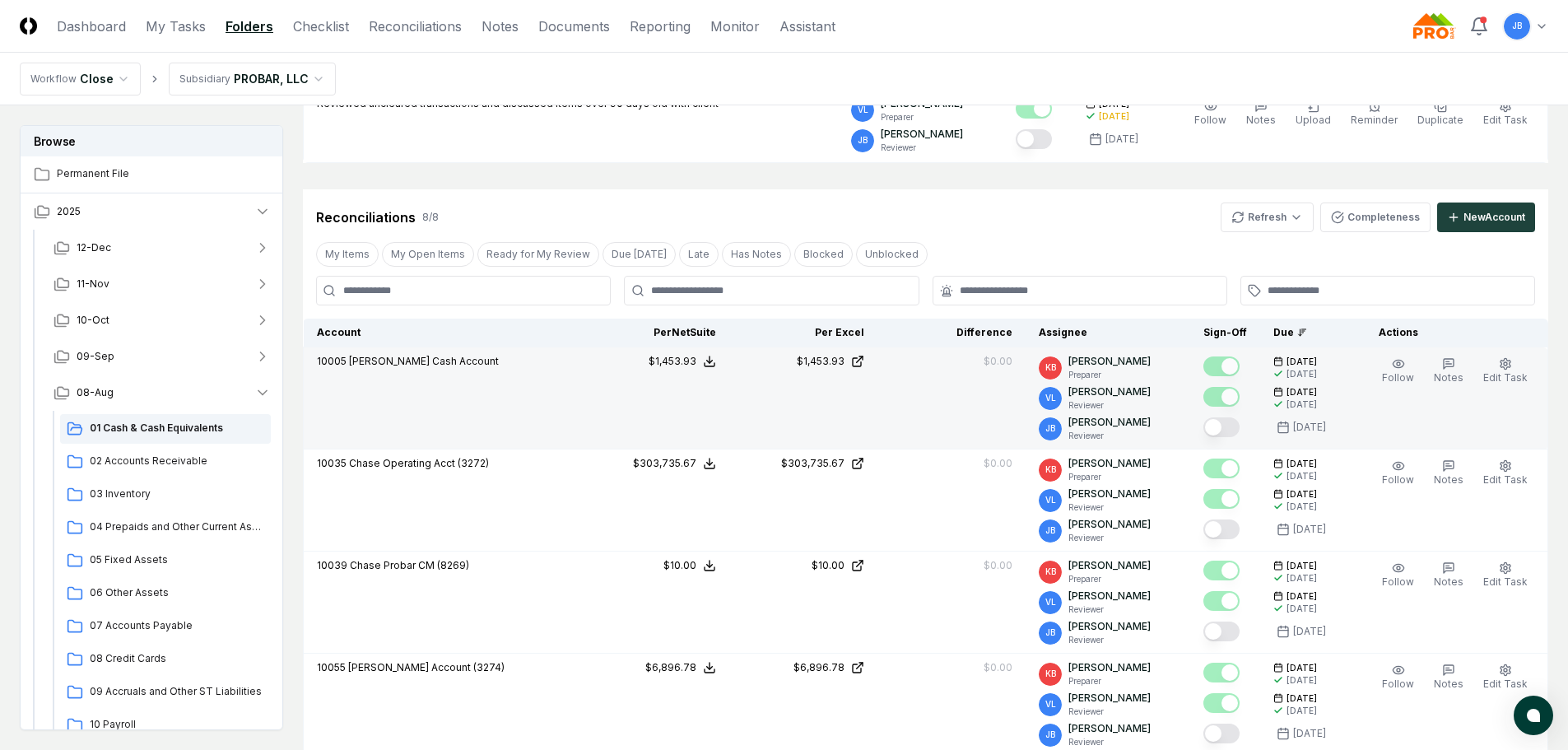
click at [1223, 425] on button "Mark complete" at bounding box center [1221, 427] width 36 height 19
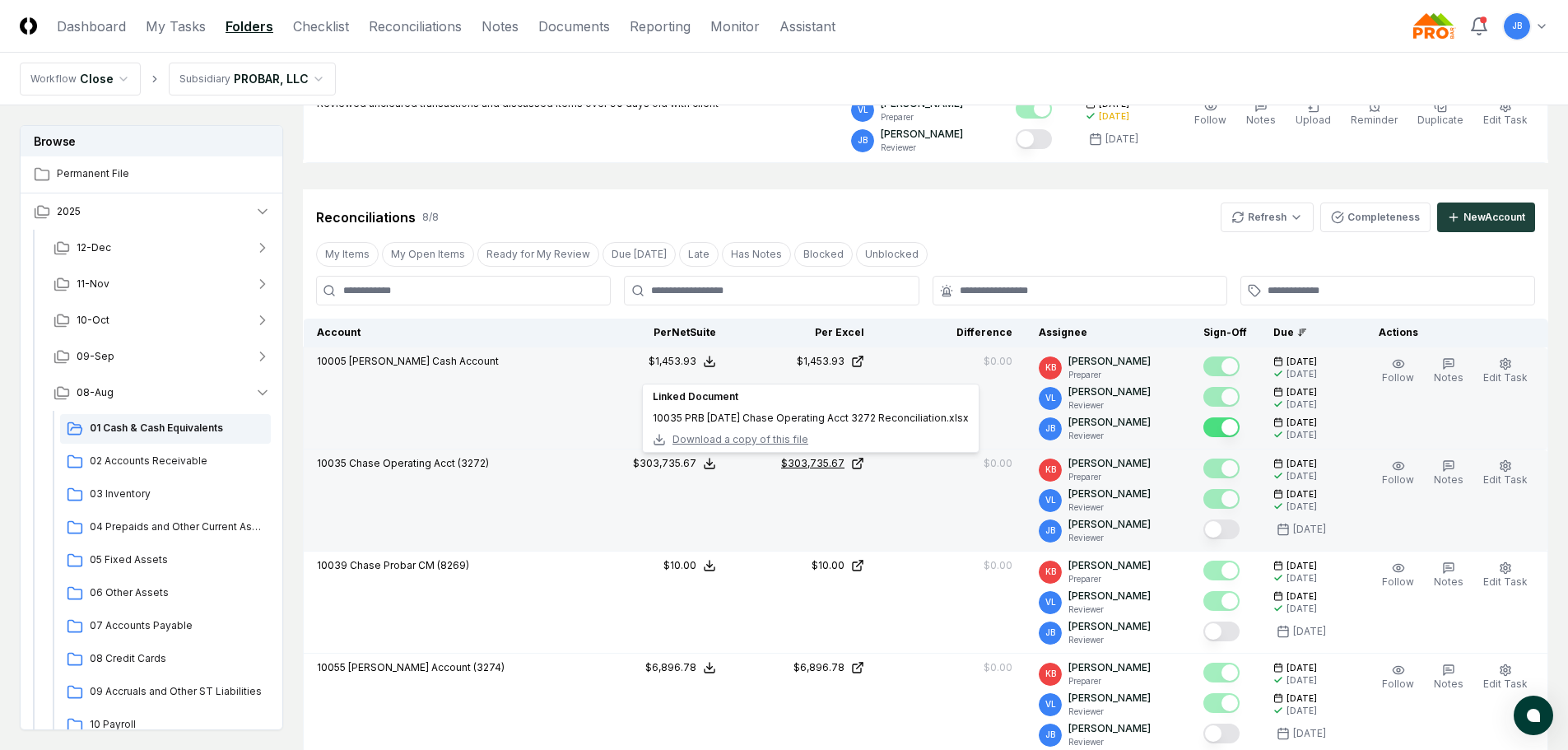
click at [841, 462] on div "$303,735.67" at bounding box center [813, 463] width 64 height 15
click at [1219, 526] on button "Mark complete" at bounding box center [1221, 529] width 36 height 19
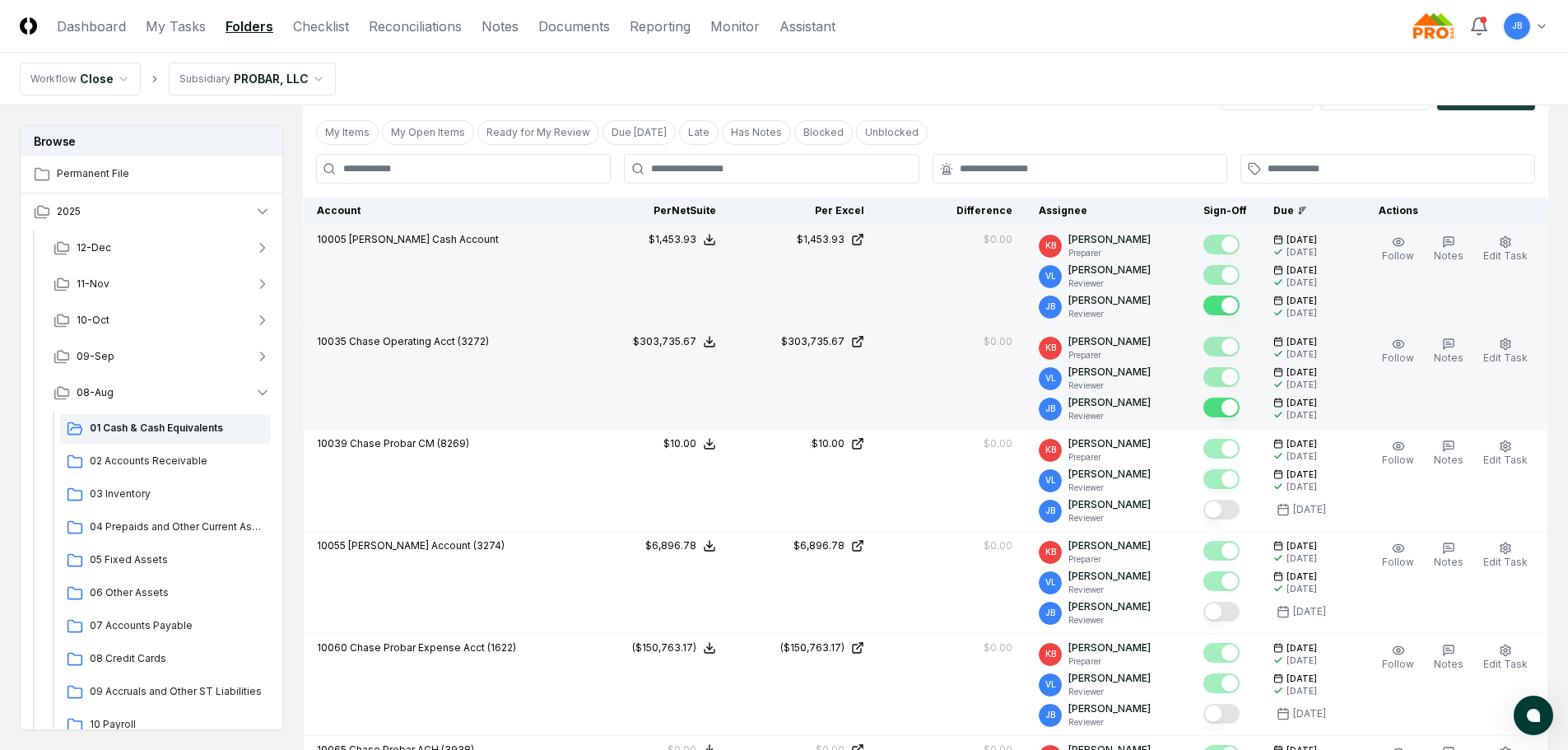
scroll to position [385, 0]
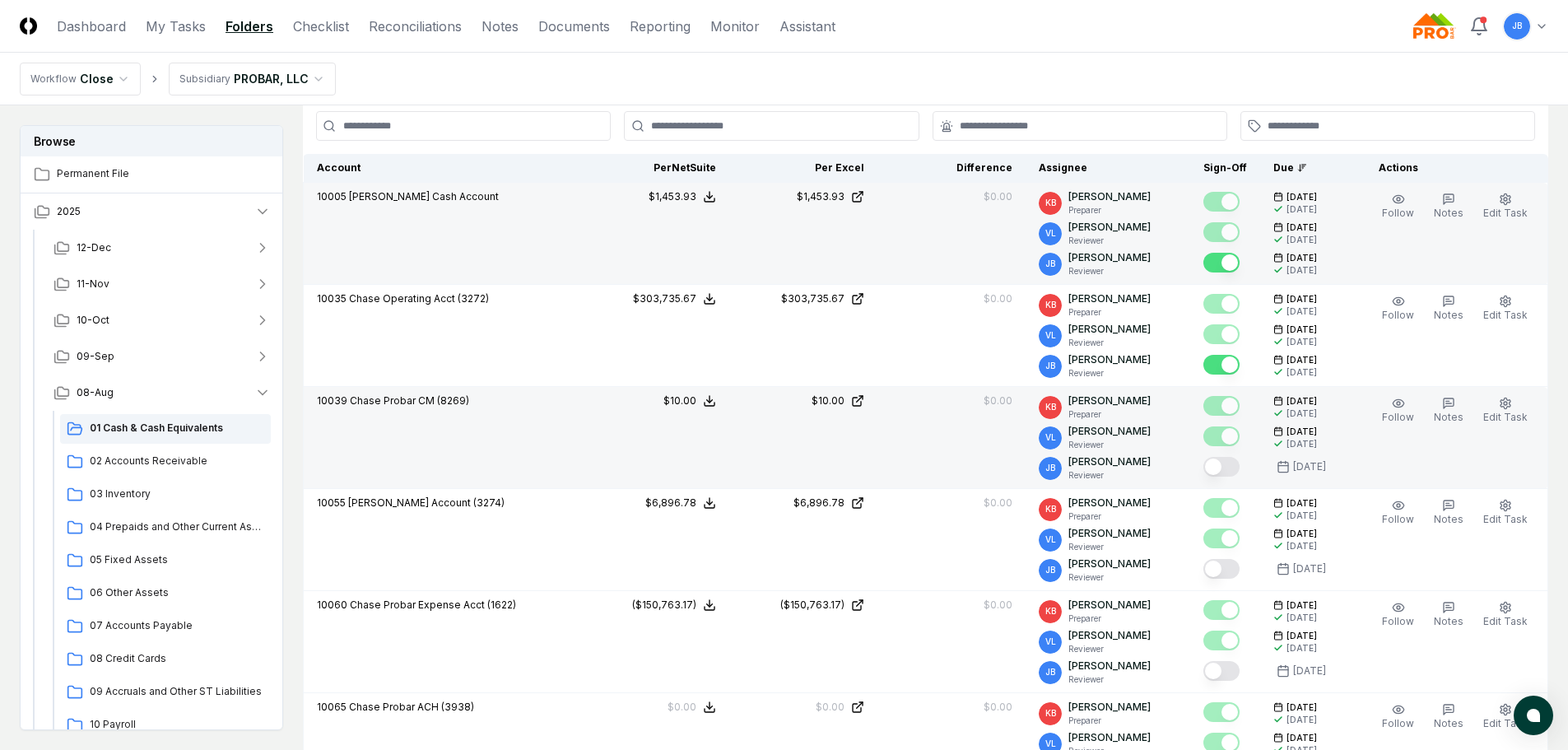
click at [1226, 464] on button "Mark complete" at bounding box center [1221, 467] width 36 height 19
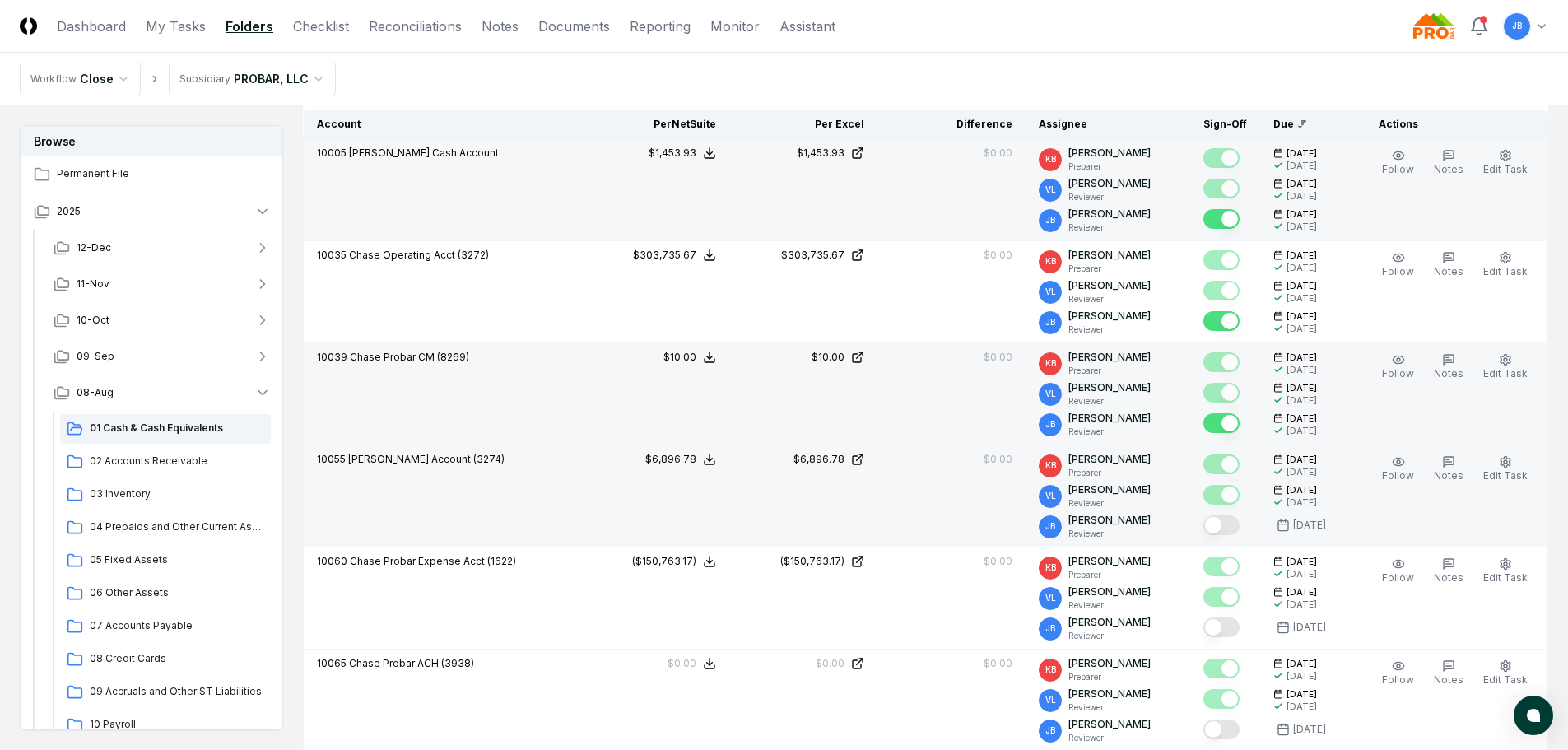
scroll to position [549, 0]
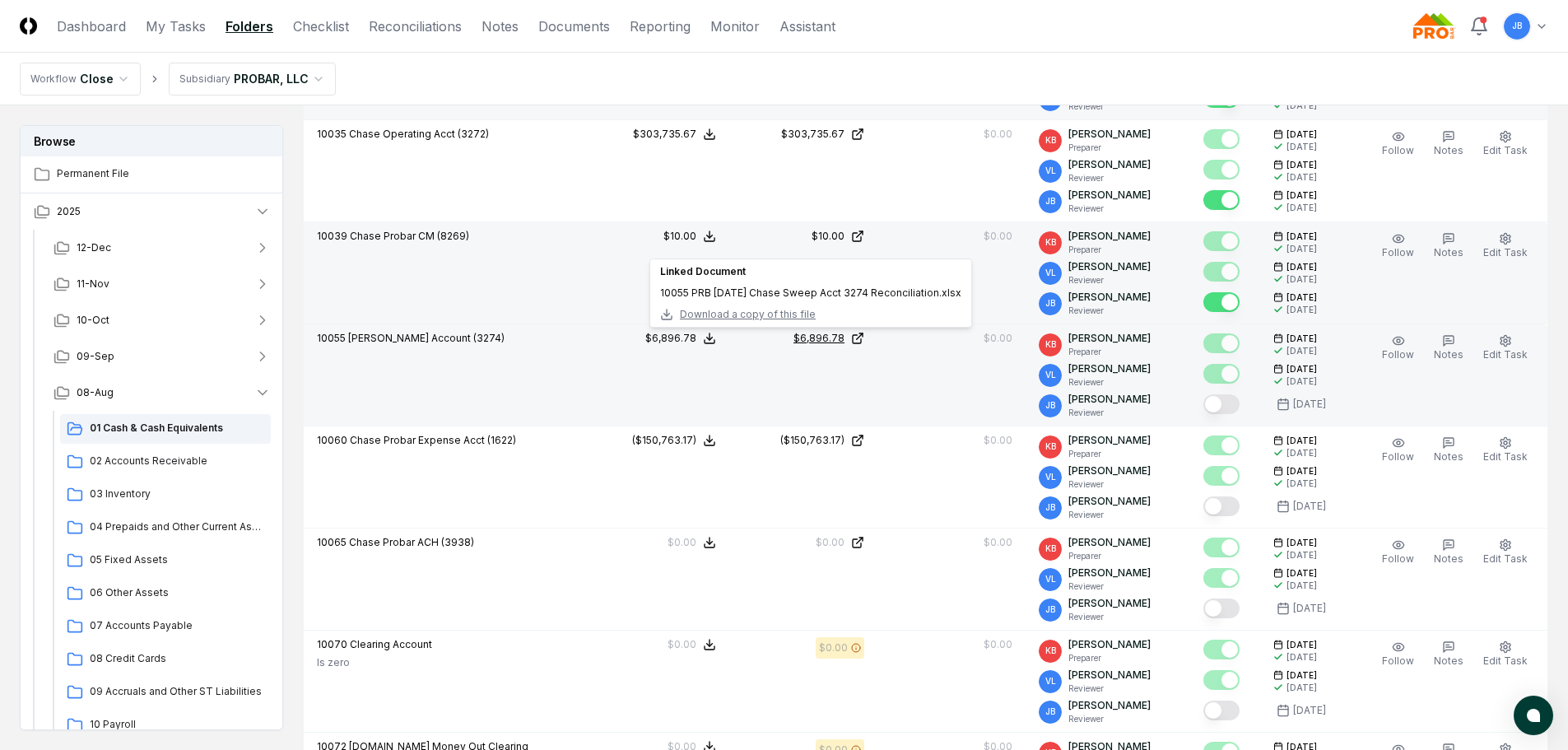
click at [838, 340] on div "$6,896.78" at bounding box center [819, 338] width 51 height 15
click at [1222, 407] on button "Mark complete" at bounding box center [1221, 404] width 36 height 19
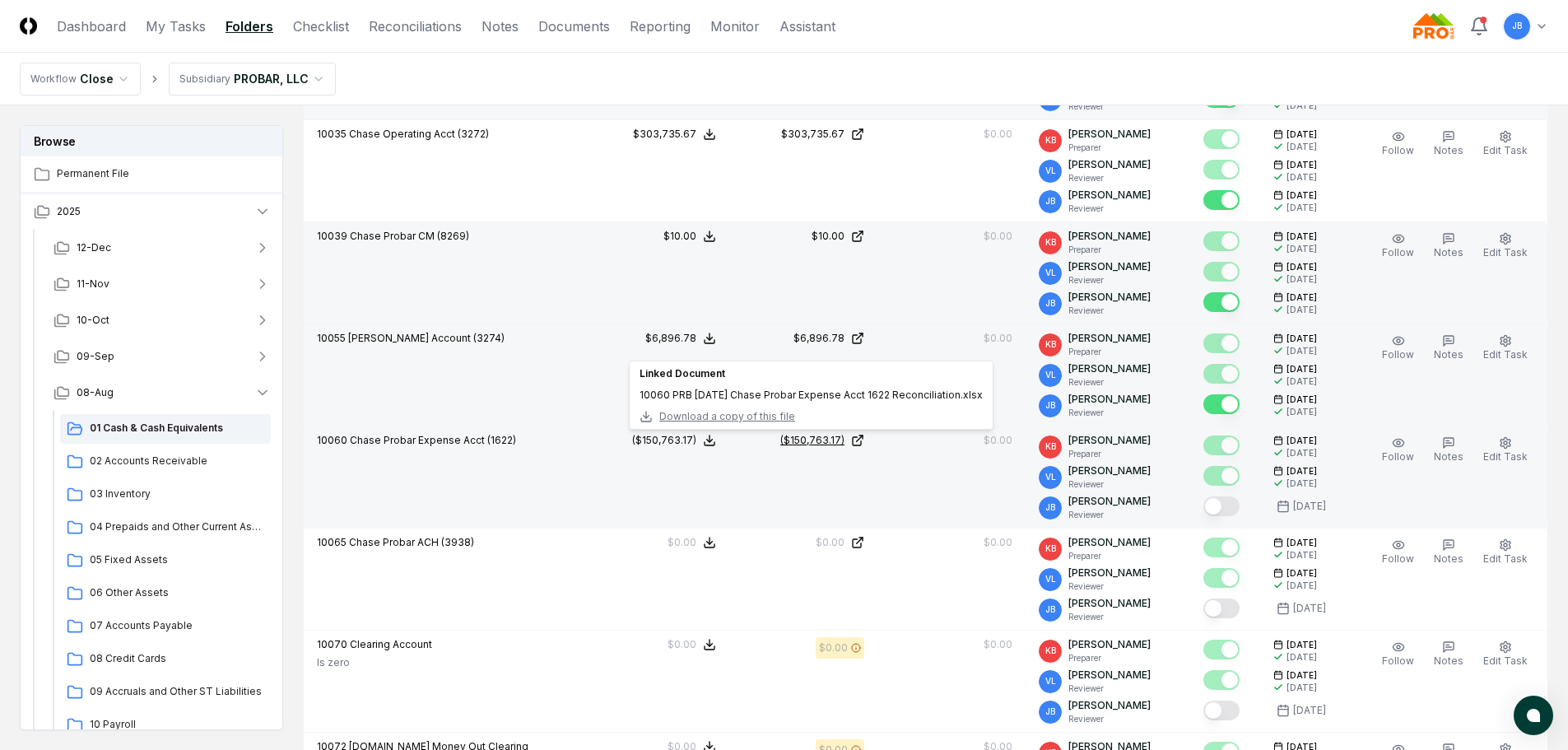
click at [833, 439] on div "($150,763.17)" at bounding box center [812, 440] width 65 height 15
click at [1228, 507] on button "Mark complete" at bounding box center [1221, 506] width 36 height 19
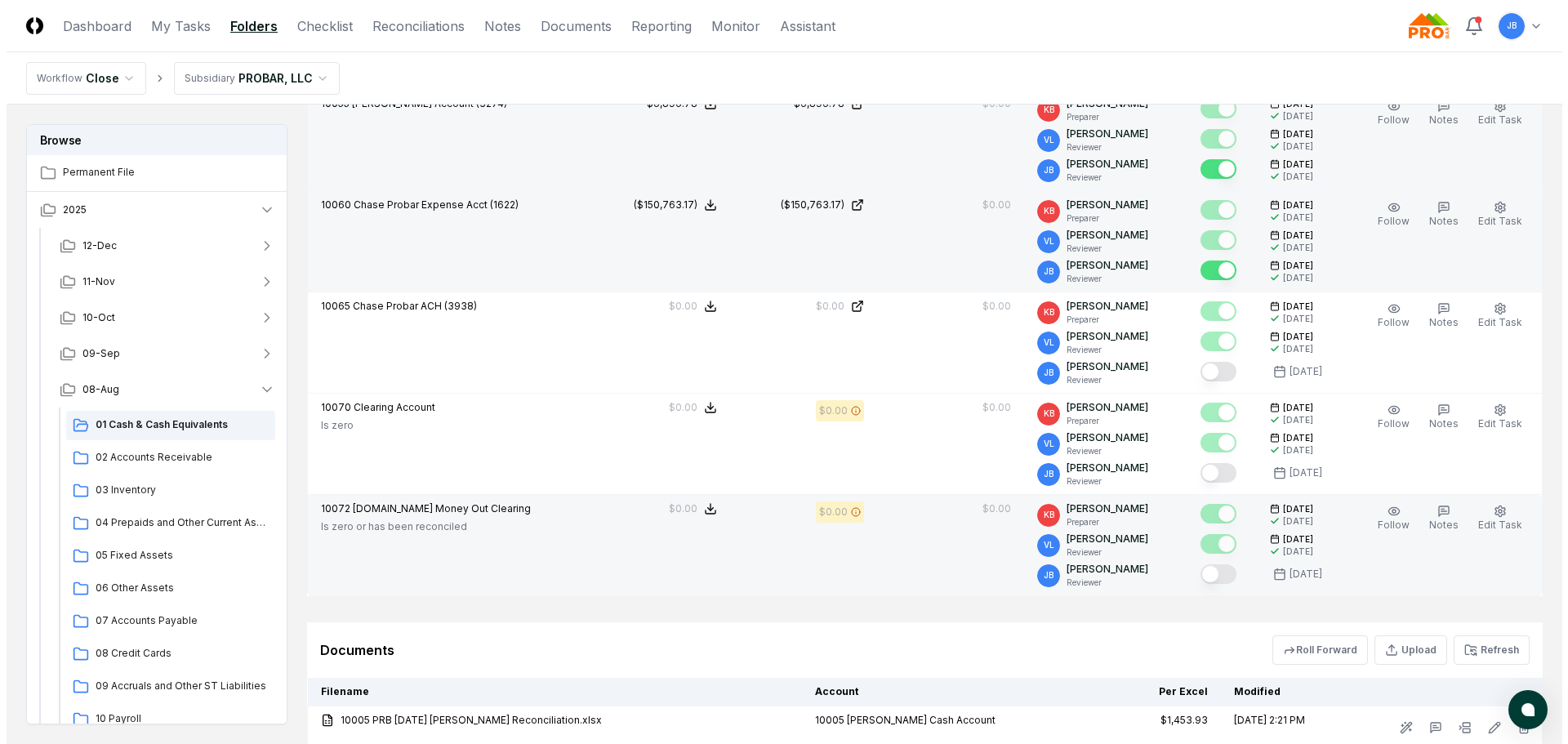
scroll to position [790, 0]
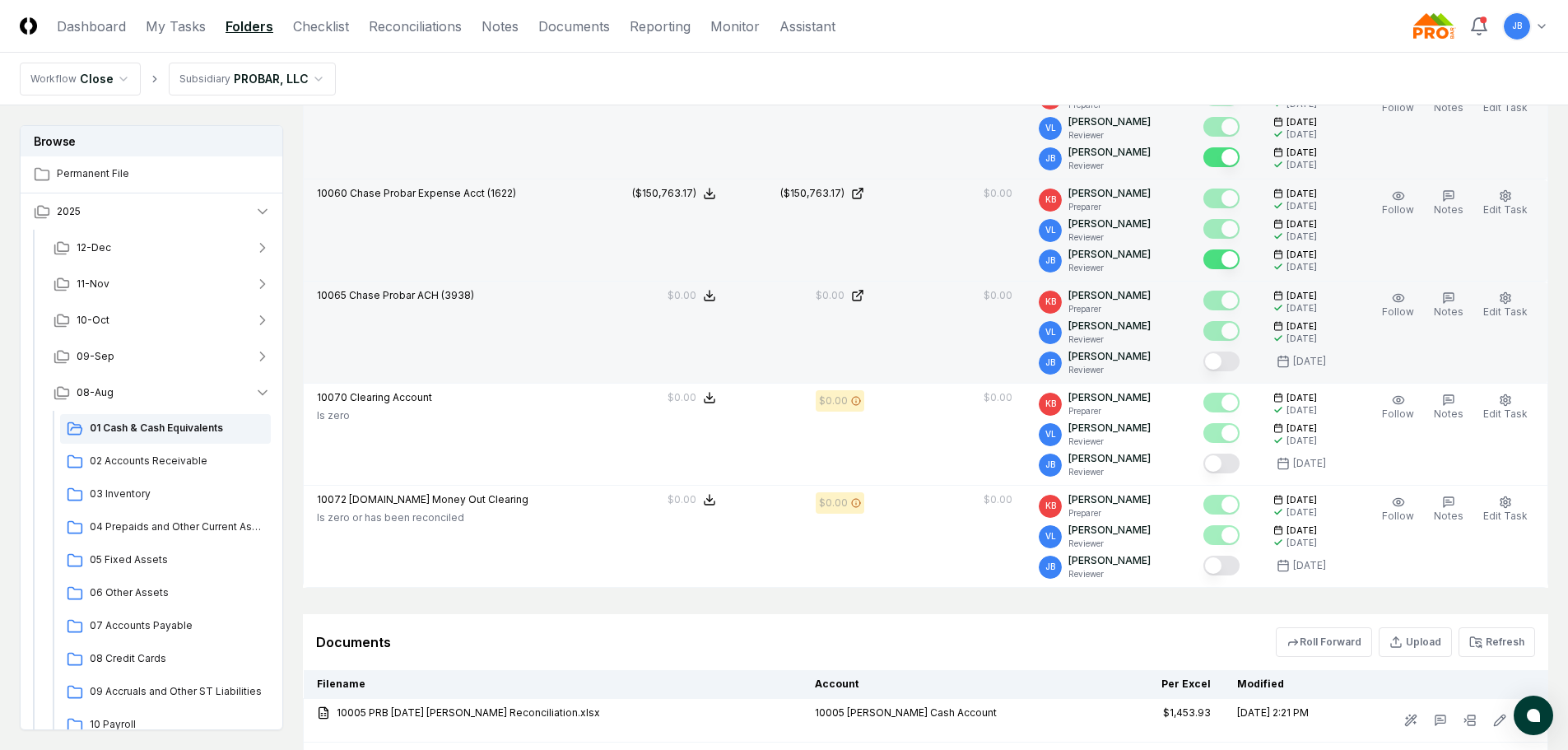
click at [1222, 361] on button "Mark complete" at bounding box center [1221, 361] width 36 height 19
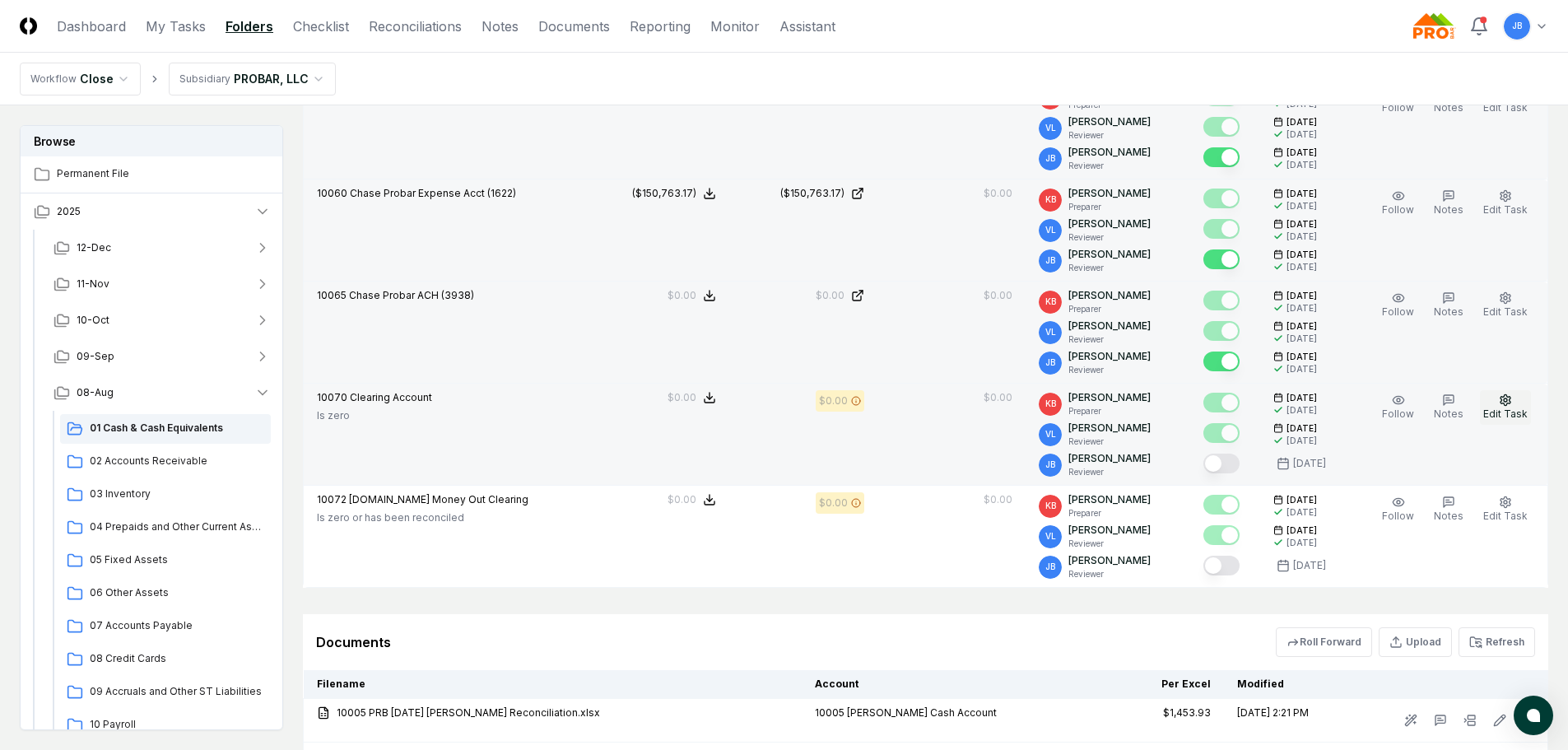
click at [1507, 403] on icon "button" at bounding box center [1505, 400] width 13 height 13
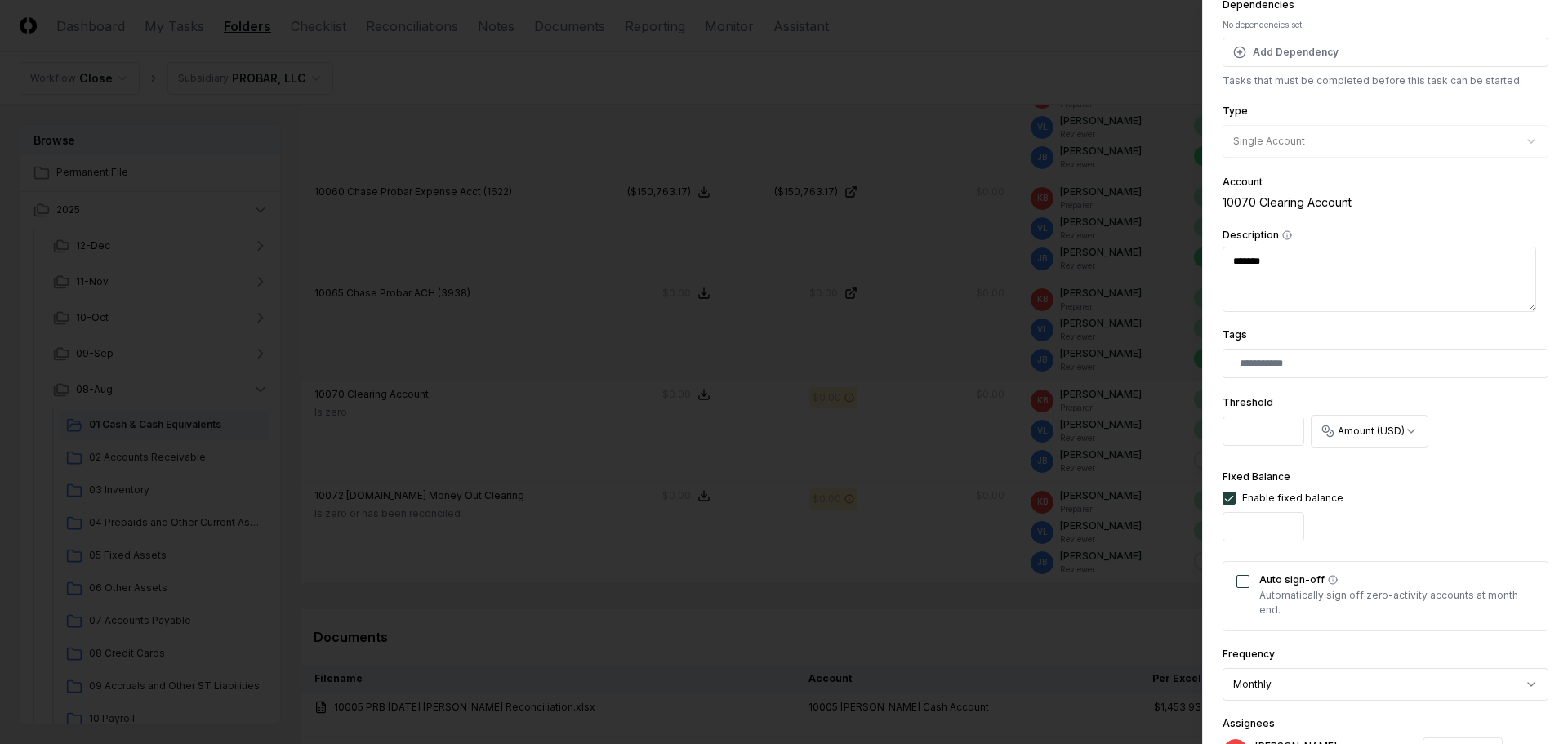
scroll to position [163, 0]
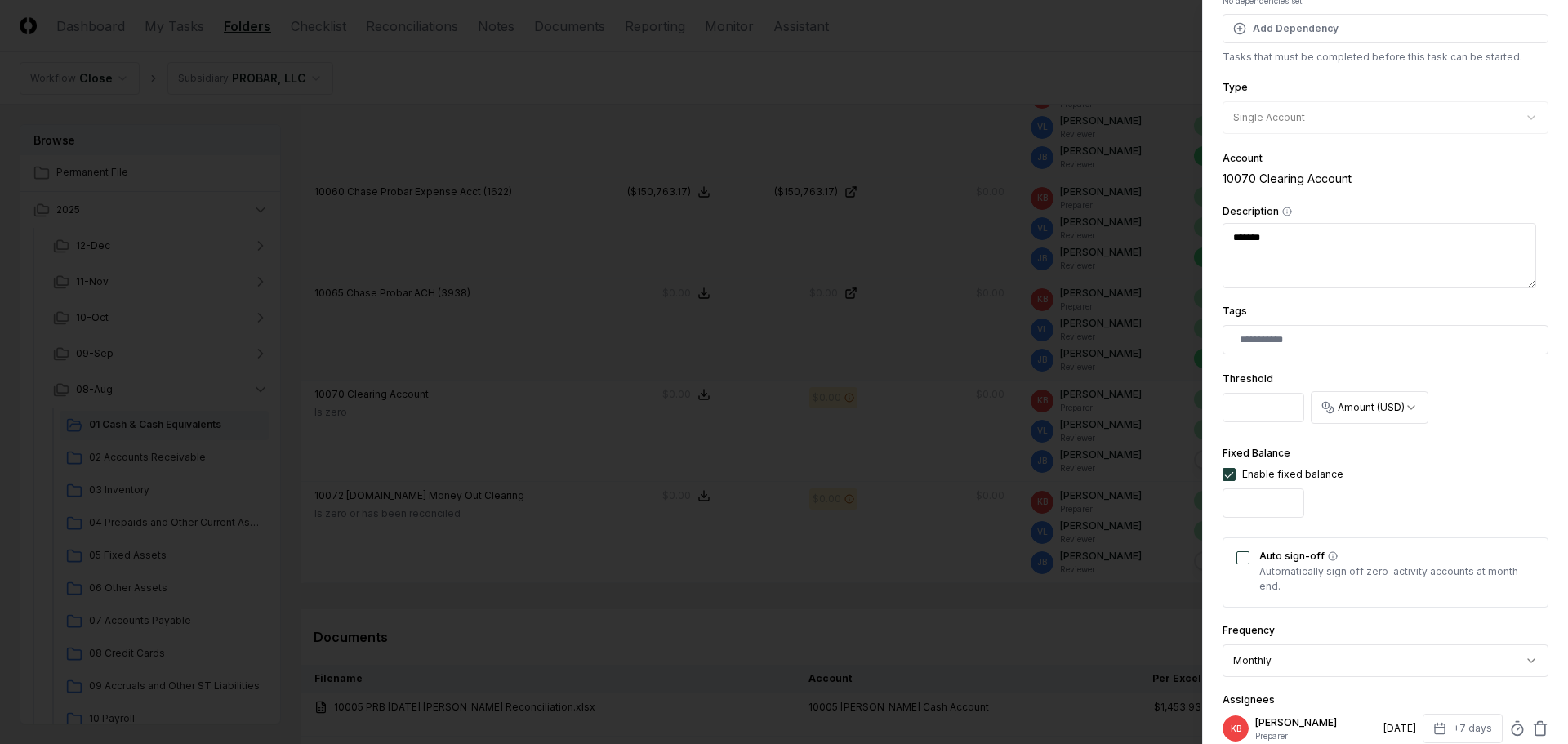
click at [1244, 560] on button "Auto sign-off" at bounding box center [1242, 557] width 13 height 13
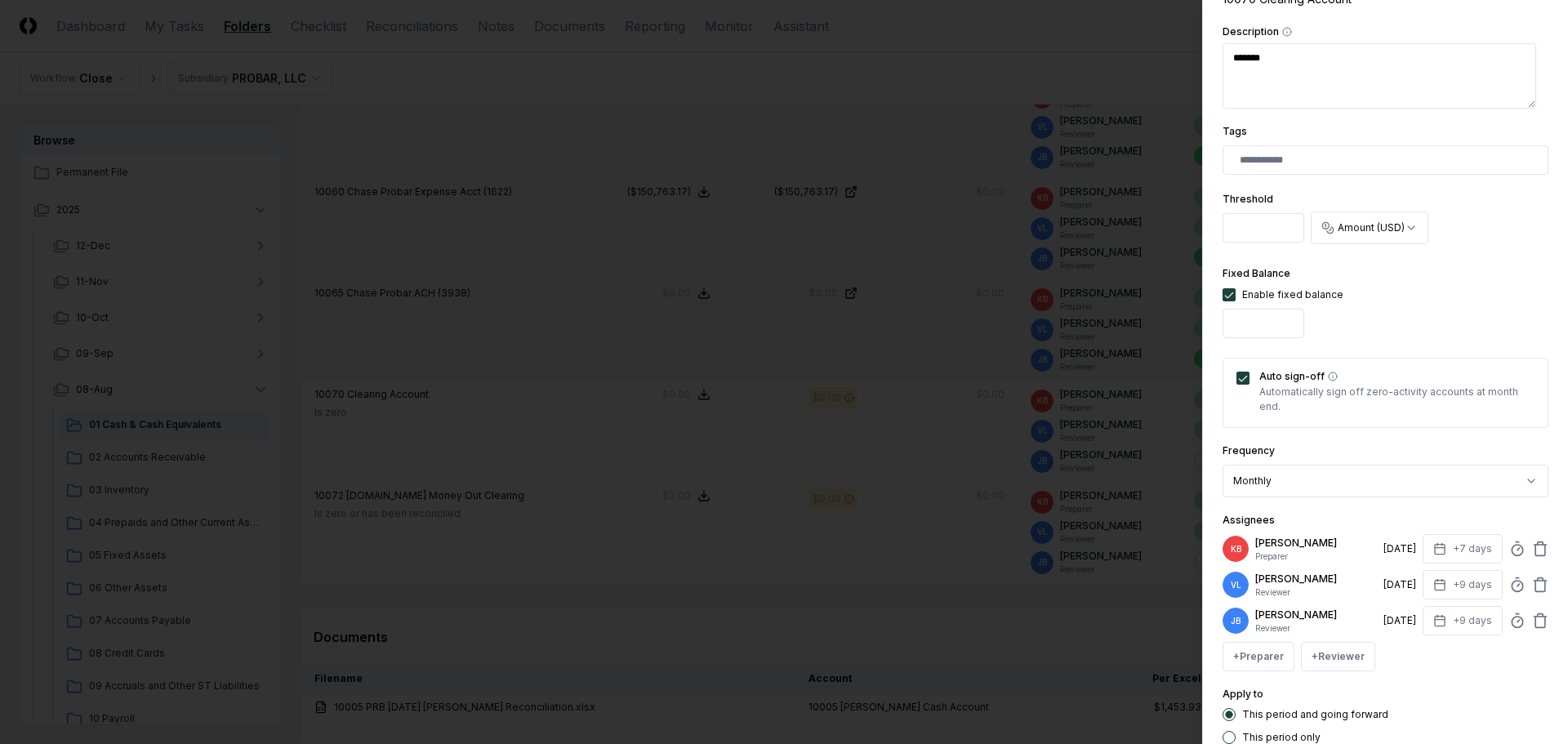
scroll to position [448, 0]
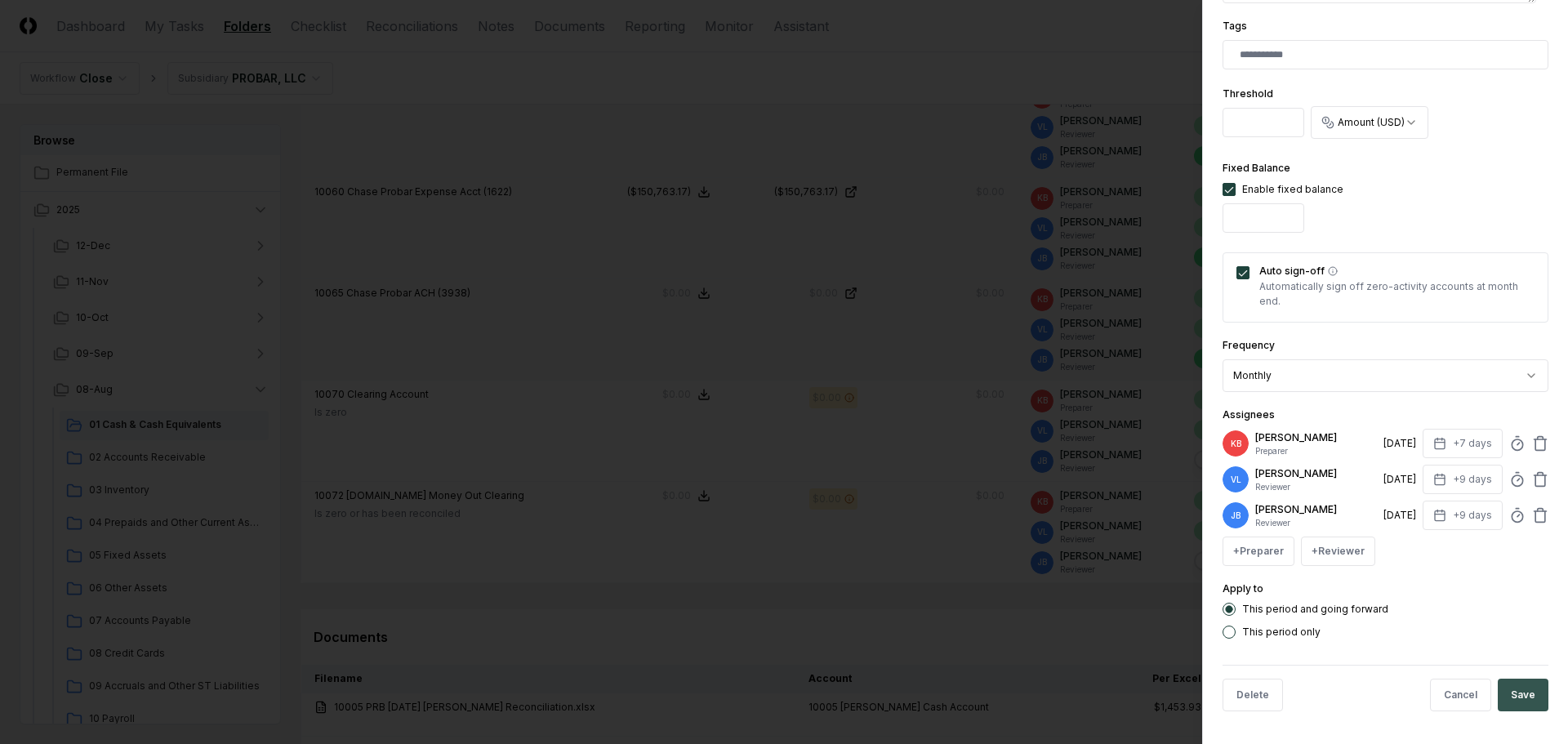
click at [1521, 694] on button "Save" at bounding box center [1523, 694] width 51 height 32
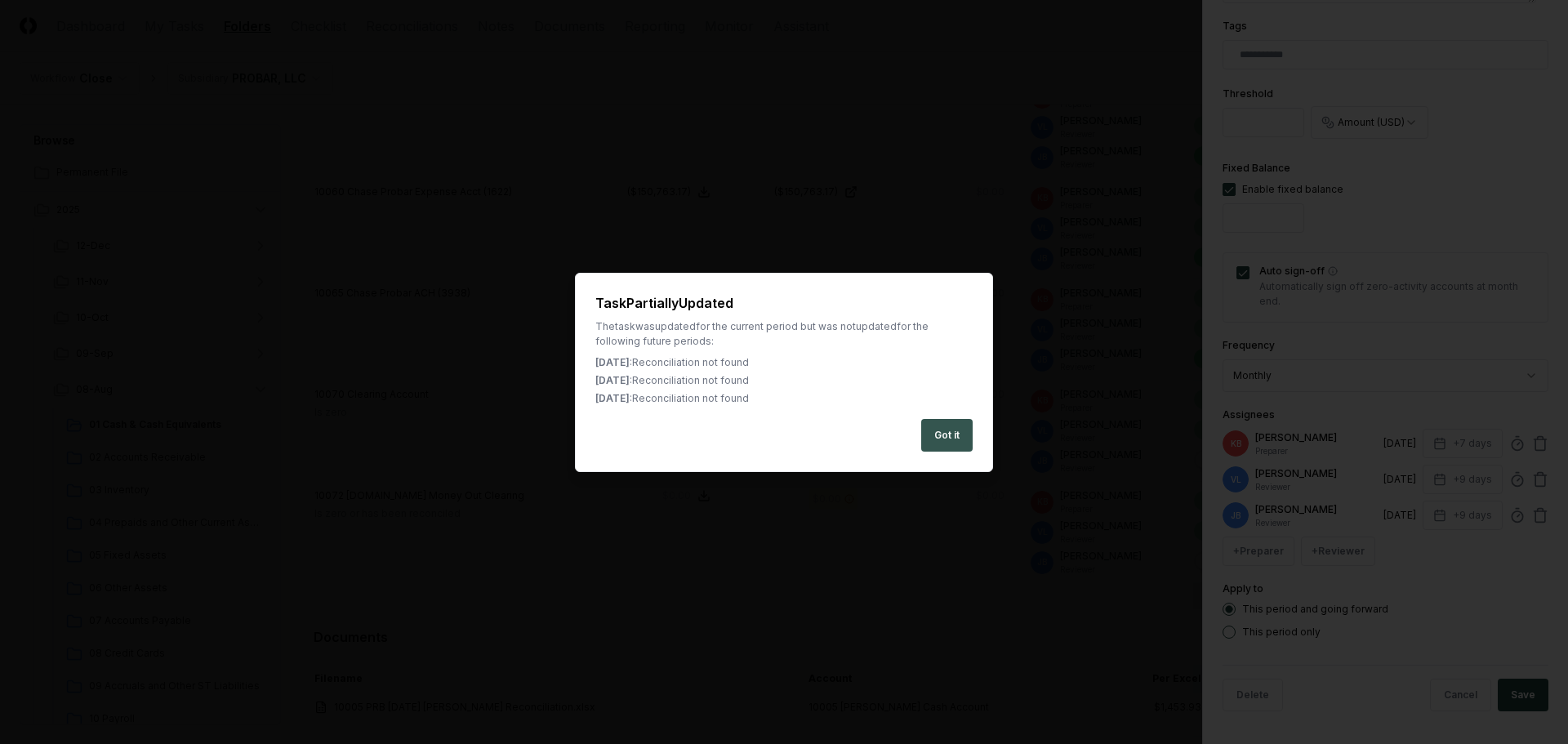
click at [963, 437] on button "Got it" at bounding box center [947, 434] width 52 height 32
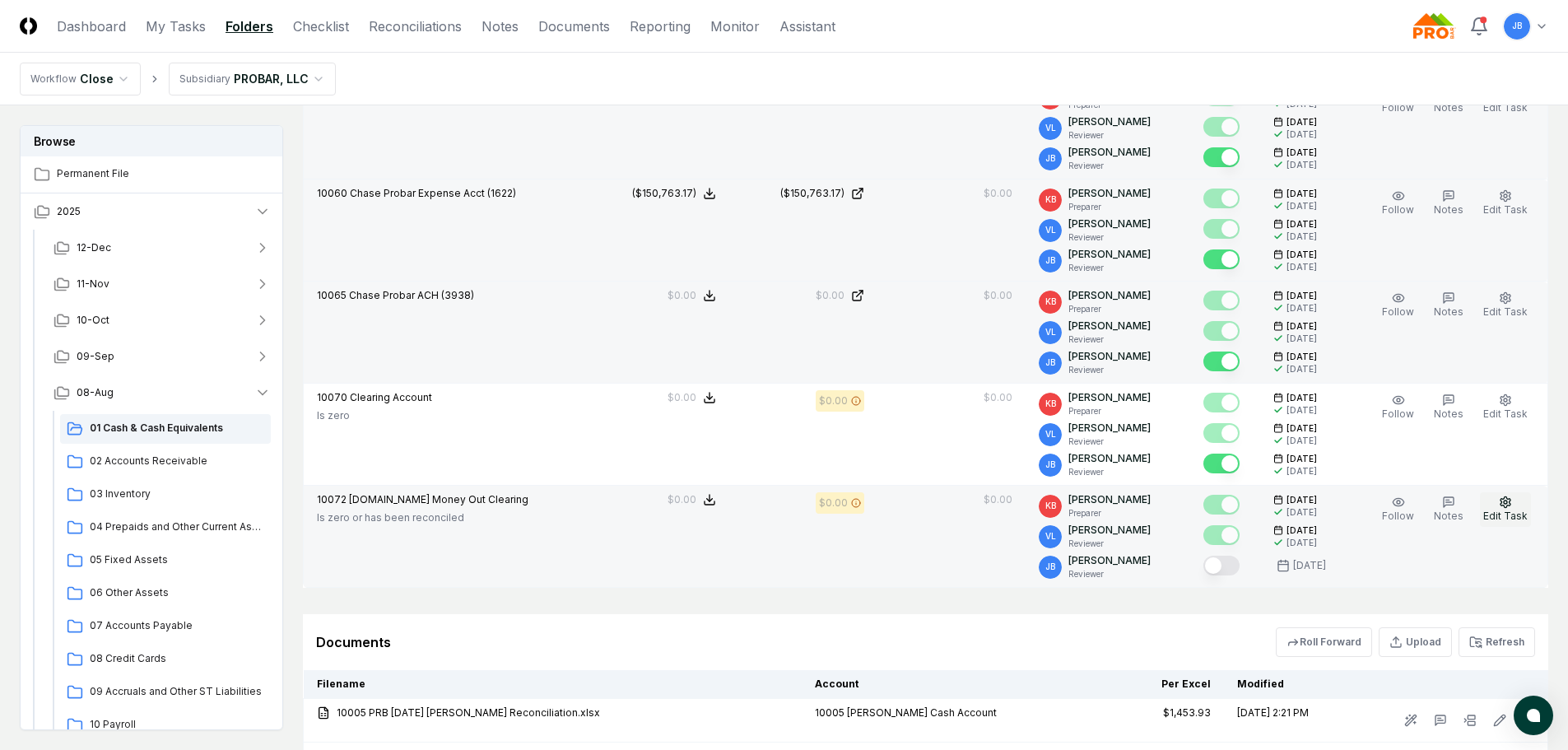
click at [1507, 507] on icon "button" at bounding box center [1505, 501] width 10 height 11
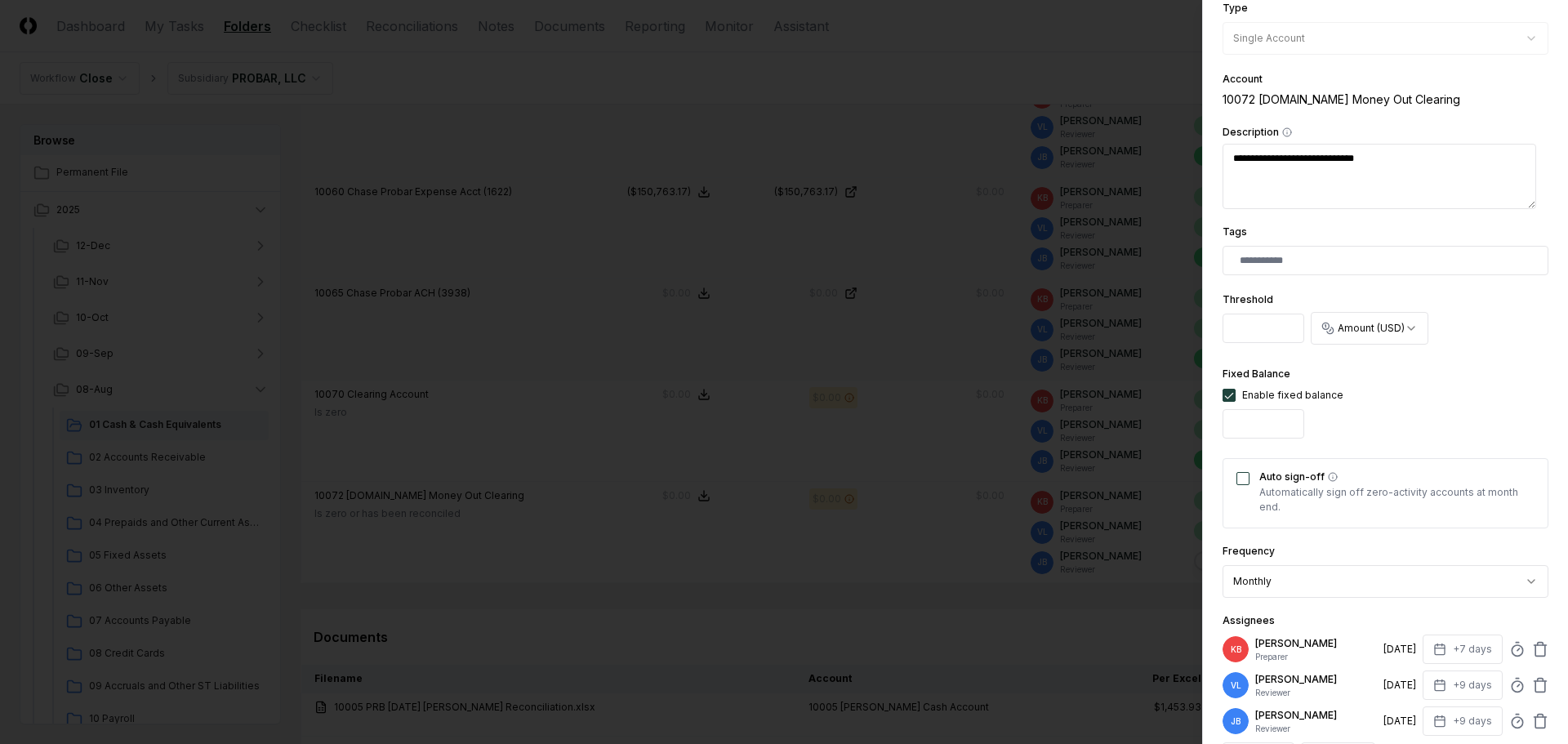
scroll to position [326, 0]
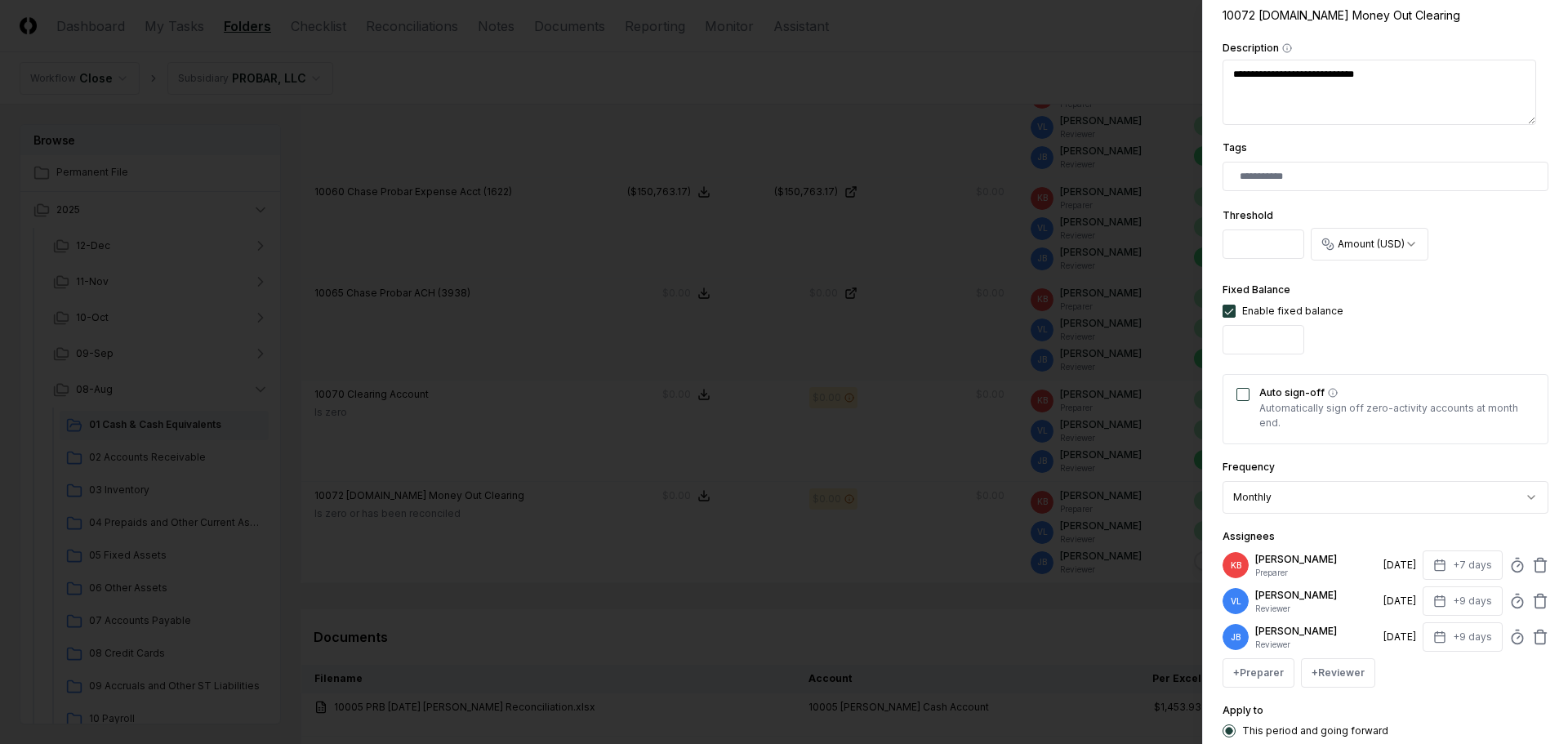
click at [1245, 402] on div "Auto sign-off Automatically sign off zero-activity accounts at month end." at bounding box center [1385, 409] width 326 height 70
click at [1246, 395] on button "Auto sign-off" at bounding box center [1242, 394] width 13 height 13
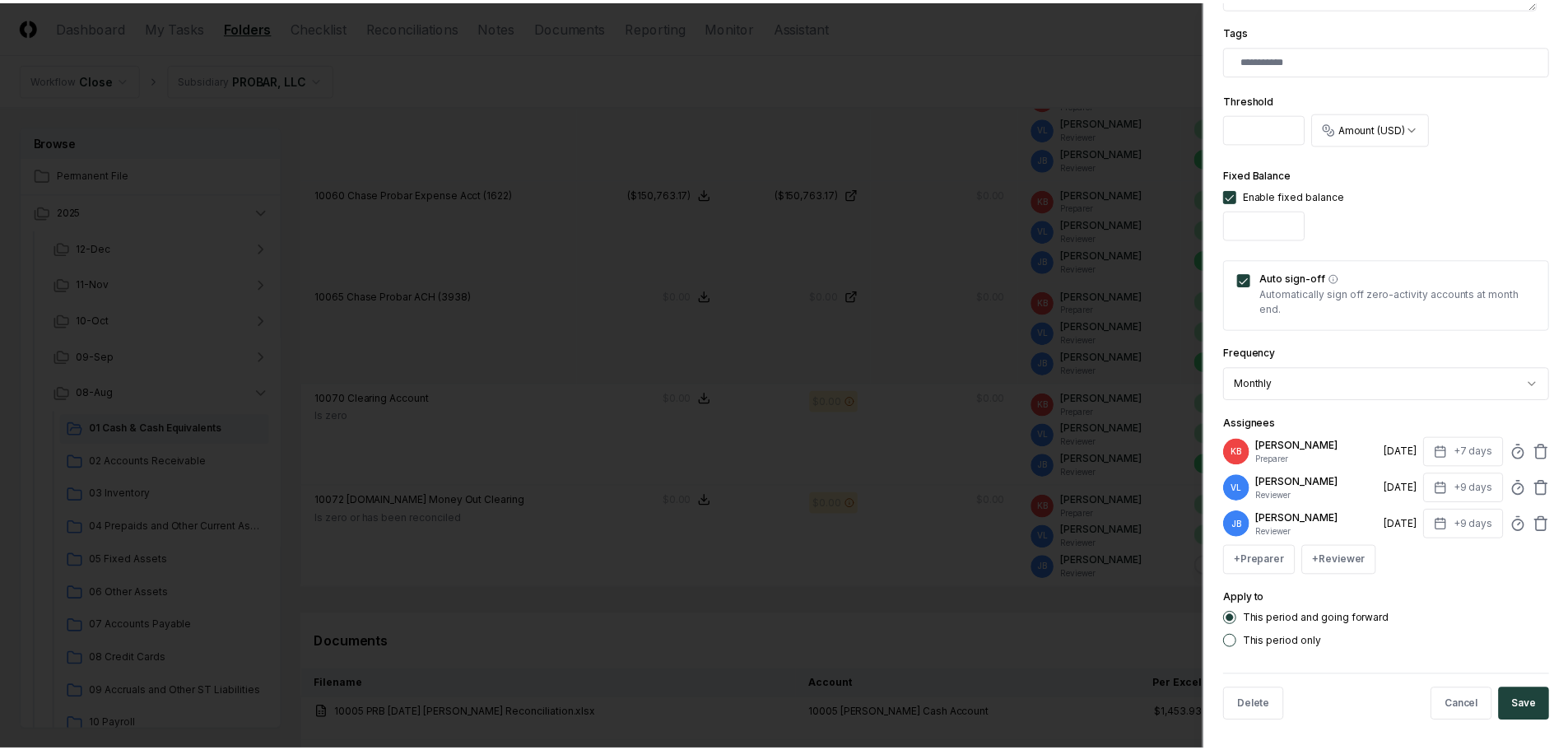
scroll to position [452, 0]
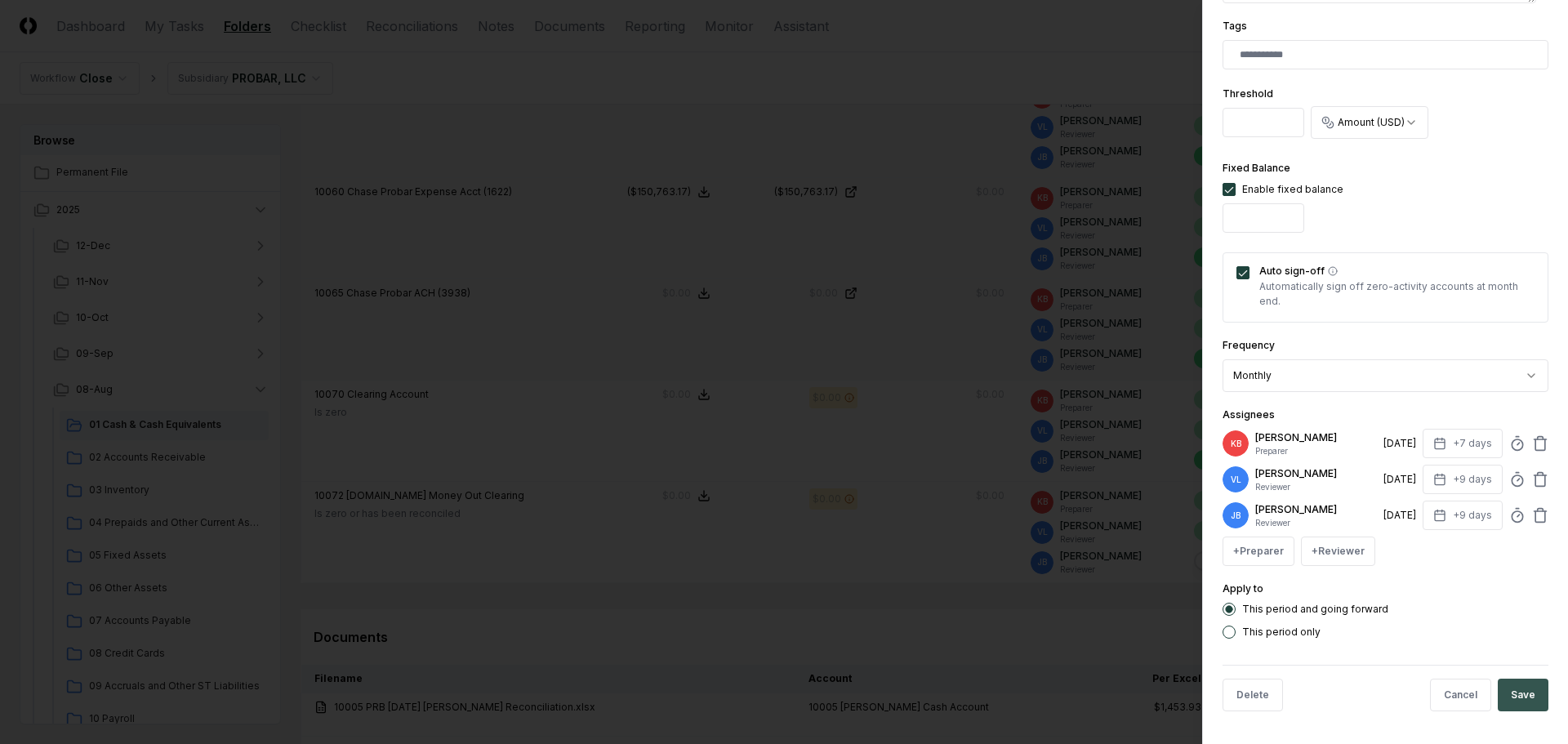
click at [1505, 690] on button "Save" at bounding box center [1523, 694] width 51 height 32
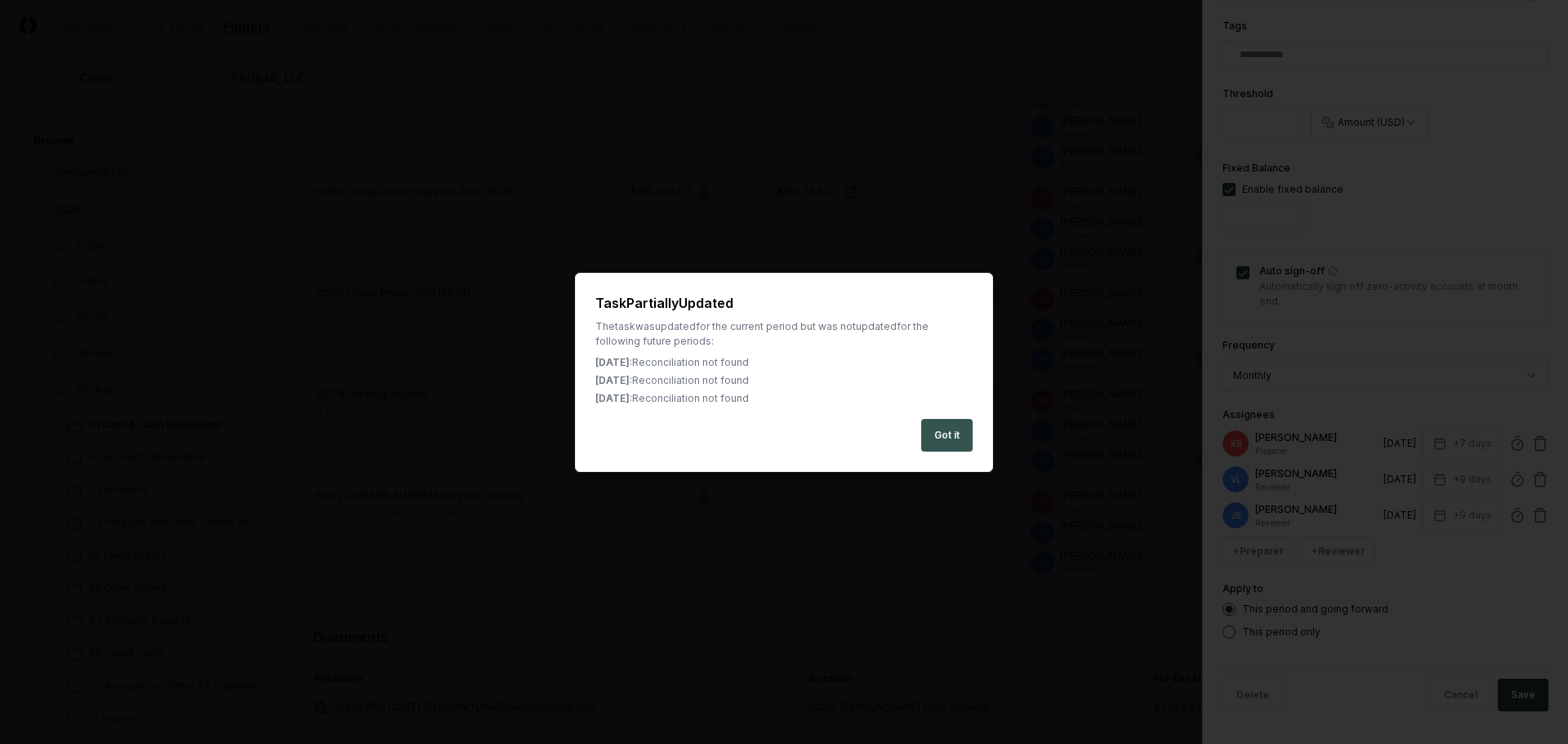
click at [955, 444] on button "Got it" at bounding box center [947, 434] width 52 height 32
type textarea "*"
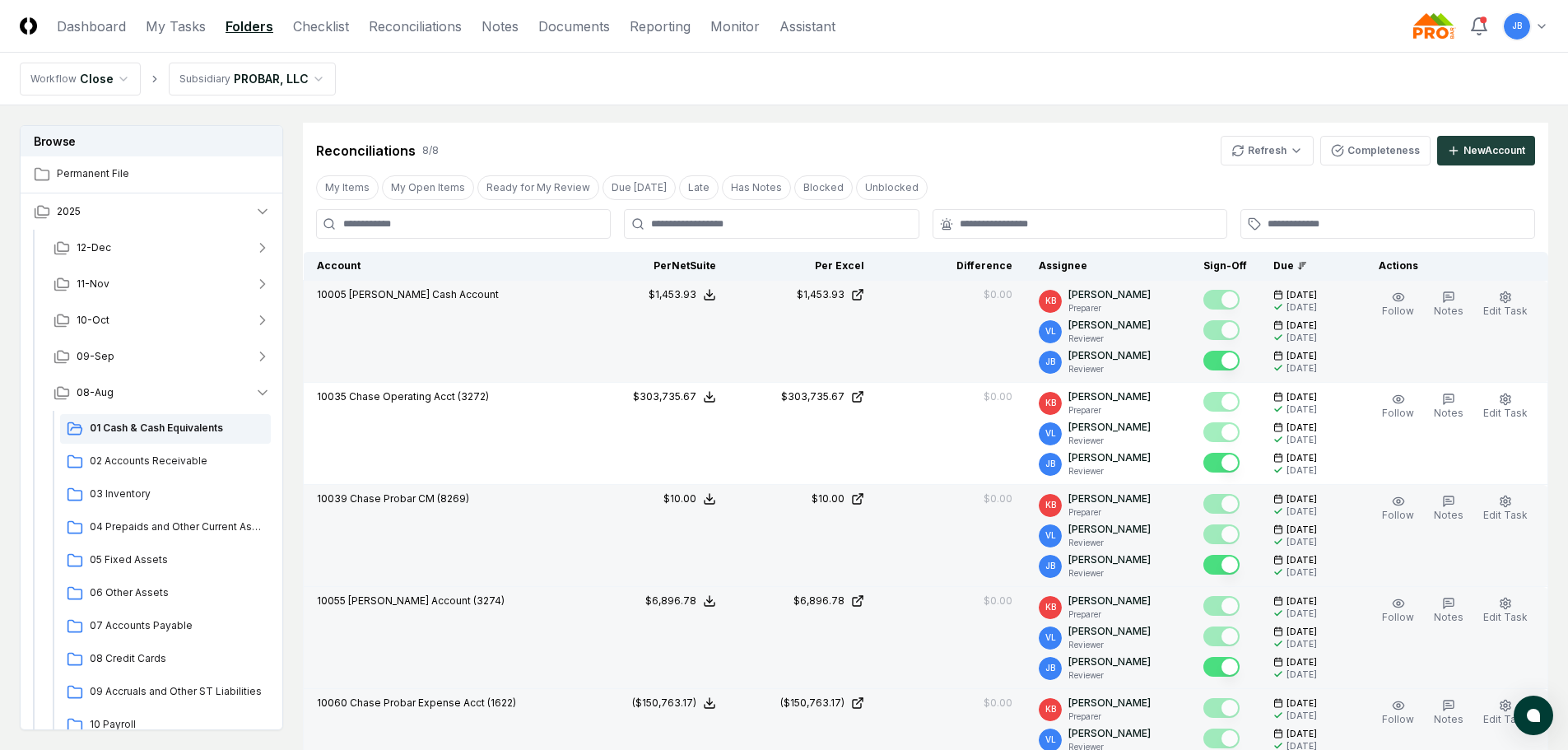
scroll to position [0, 0]
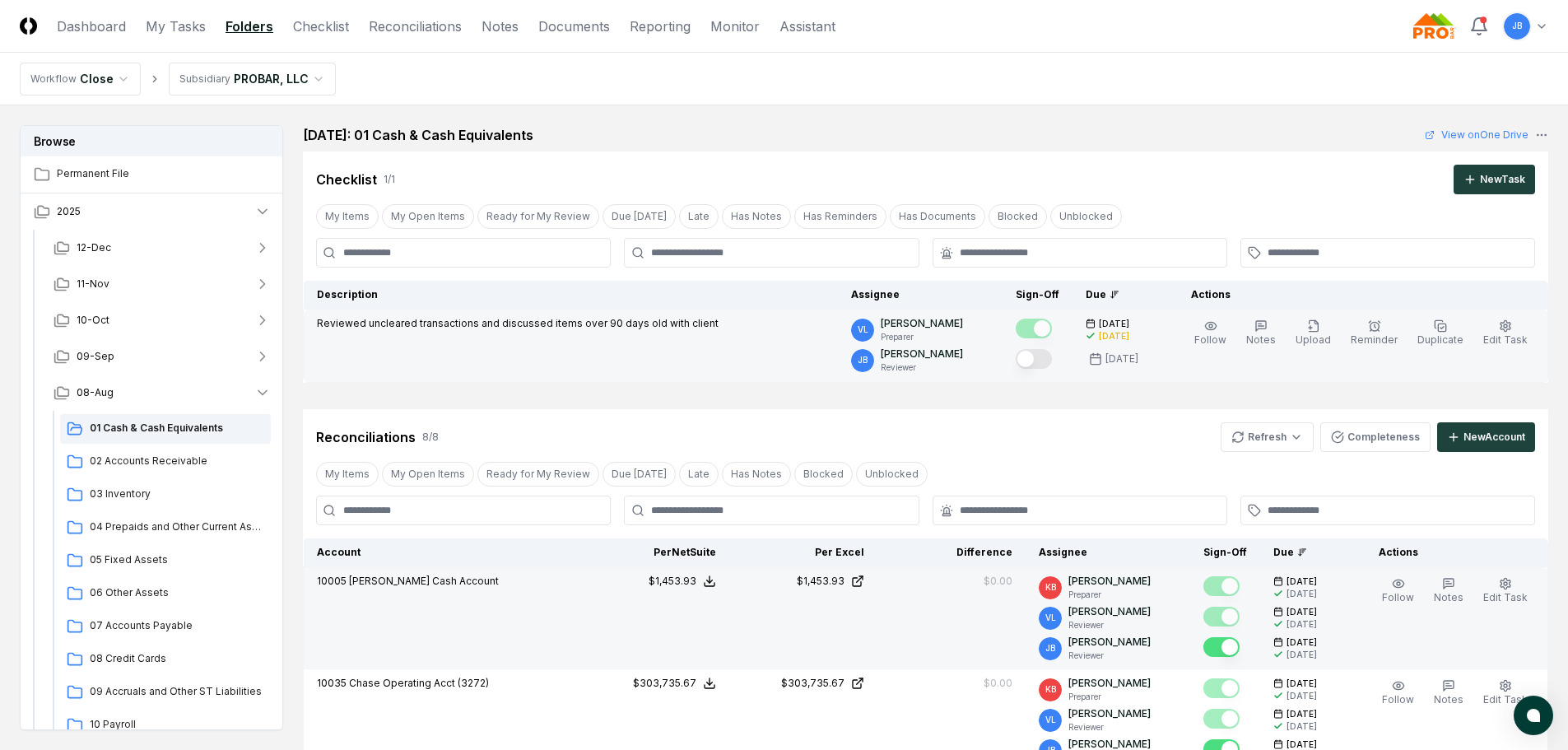
click at [1051, 363] on button "Mark complete" at bounding box center [1034, 359] width 36 height 19
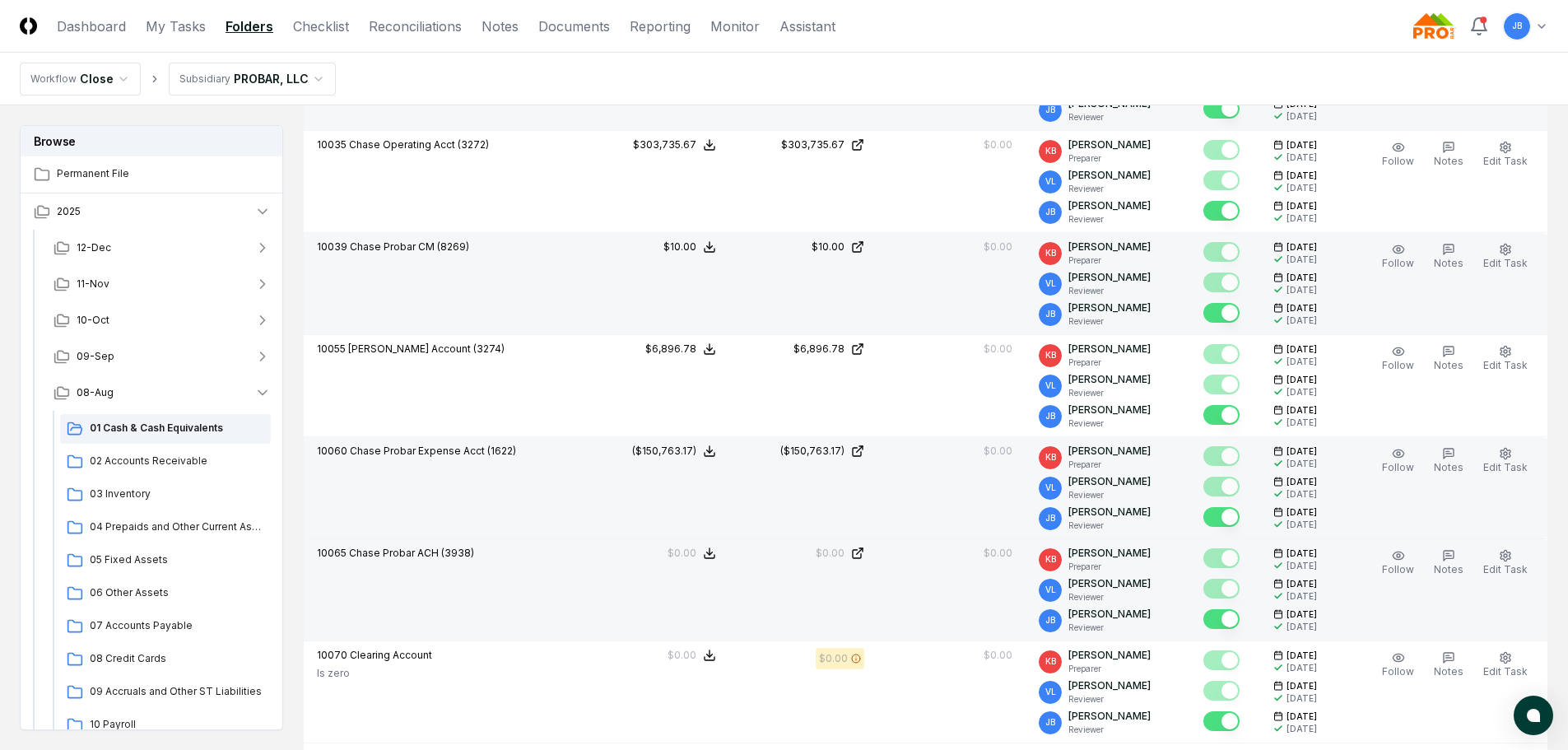
scroll to position [577, 0]
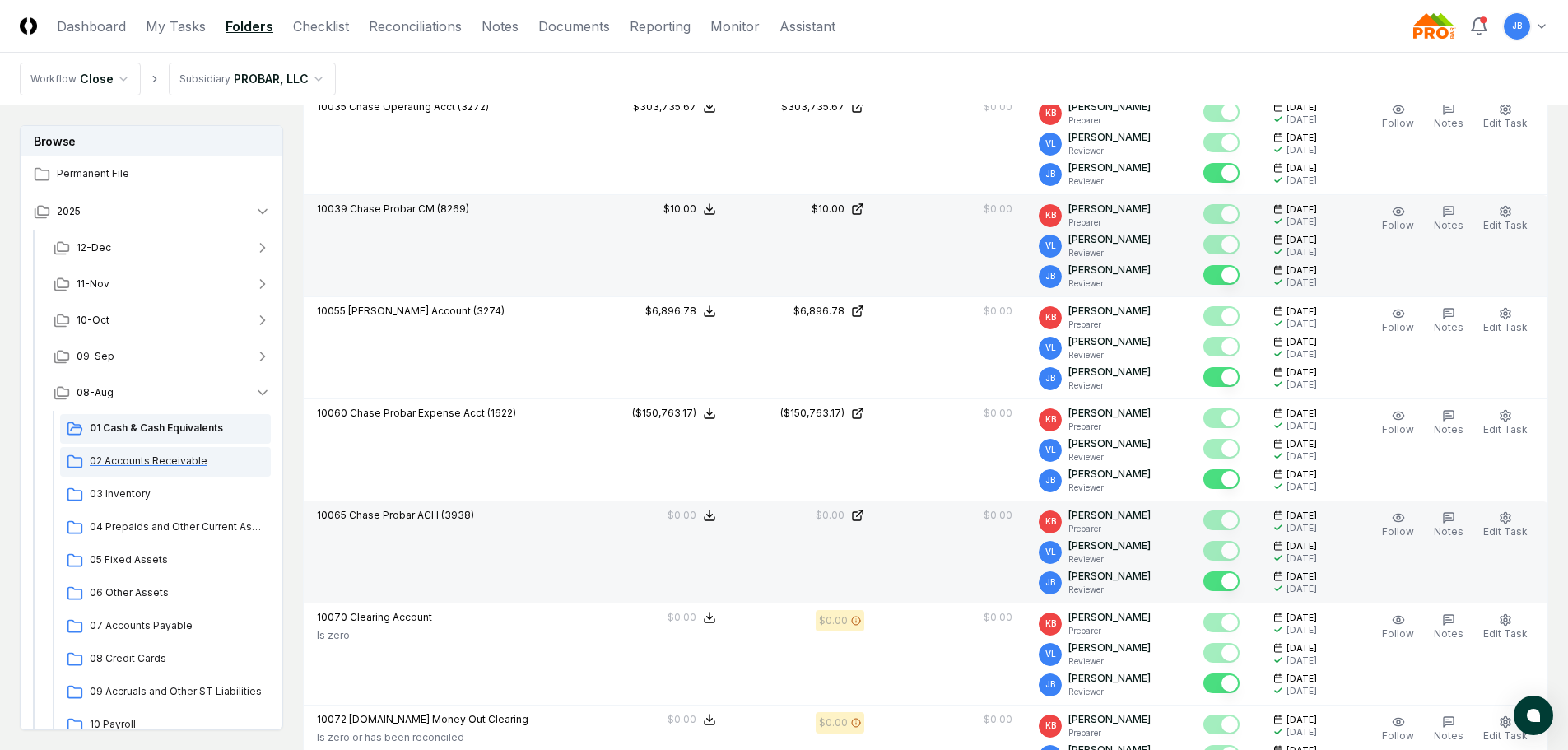
click at [155, 455] on span "02 Accounts Receivable" at bounding box center [176, 461] width 174 height 15
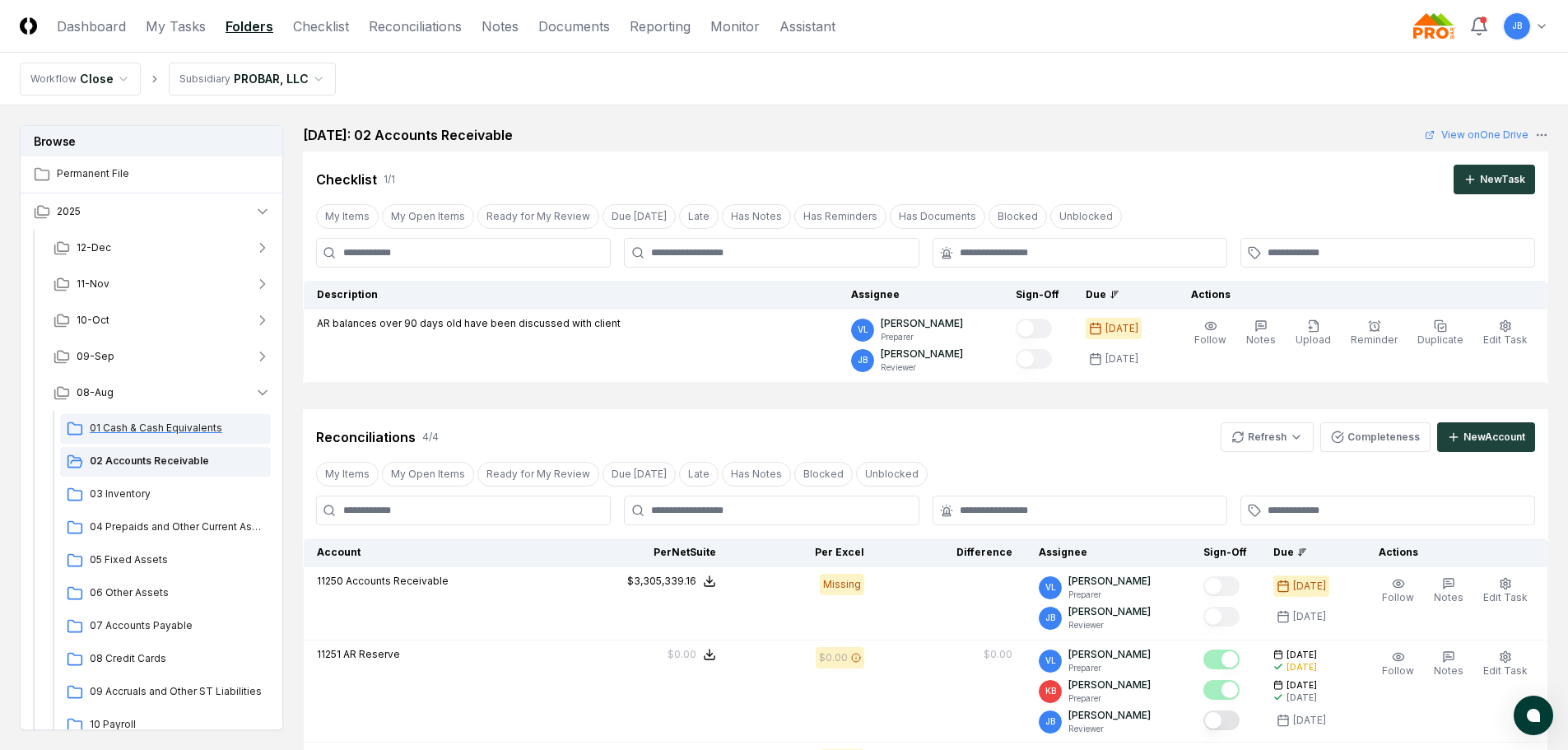
click at [169, 432] on span "01 Cash & Cash Equivalents" at bounding box center [176, 428] width 174 height 15
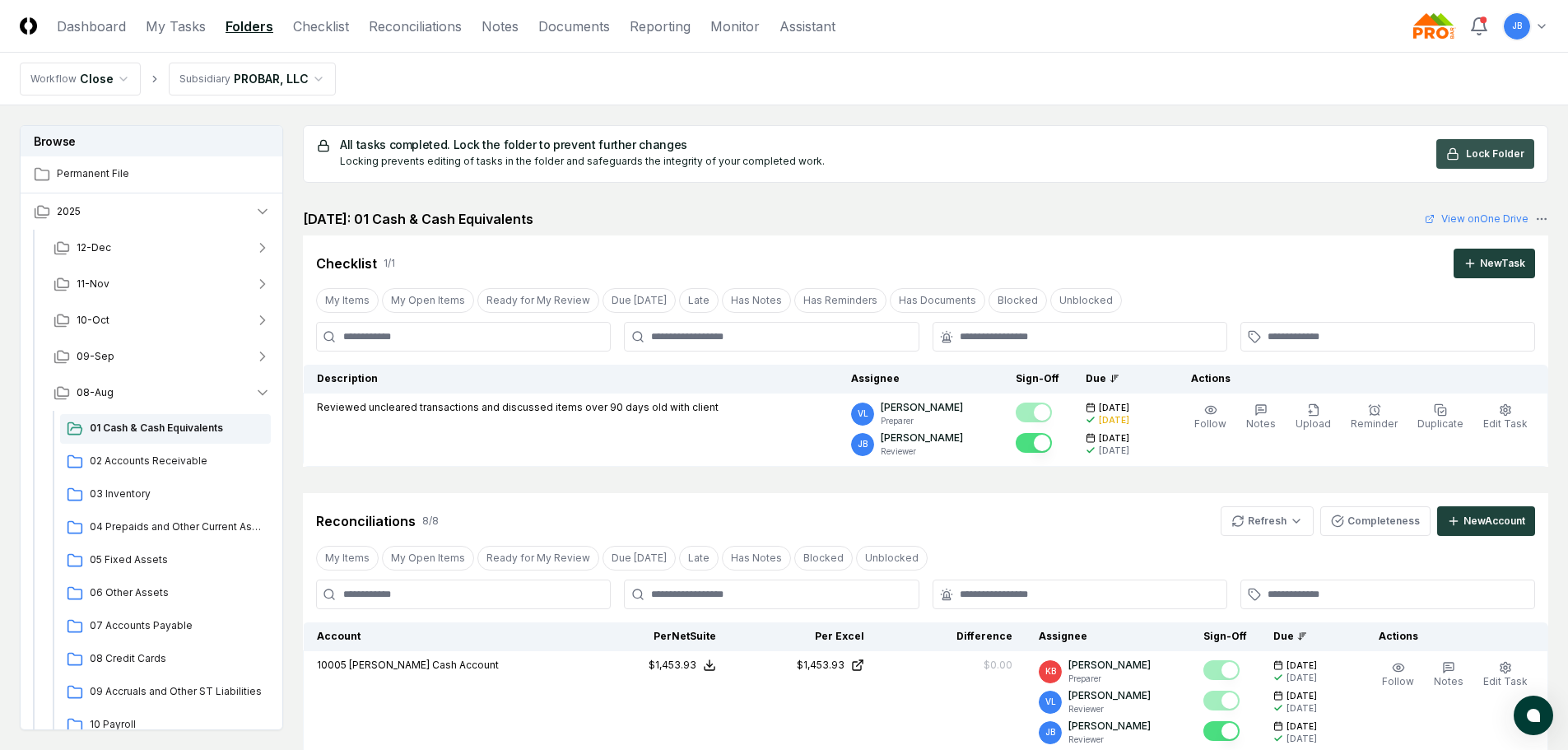
click at [1477, 149] on span "Lock Folder" at bounding box center [1495, 154] width 58 height 15
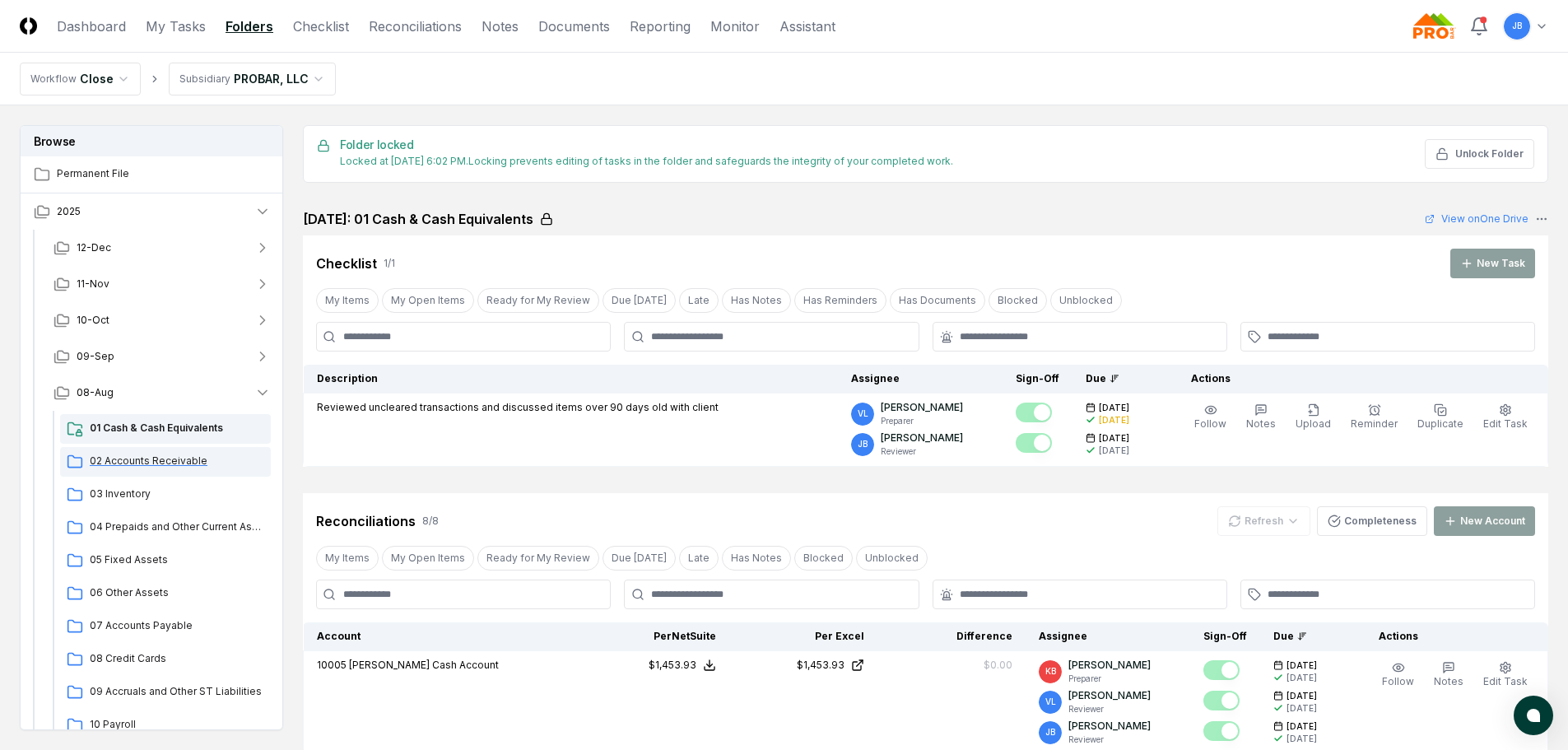
click at [171, 455] on span "02 Accounts Receivable" at bounding box center [176, 461] width 174 height 15
